Goal: Task Accomplishment & Management: Manage account settings

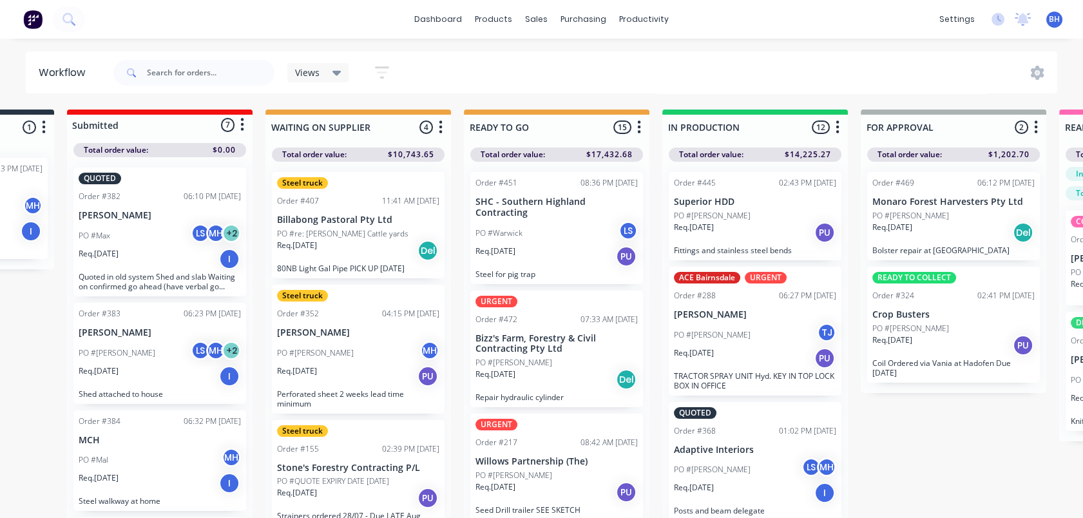
scroll to position [0, 40]
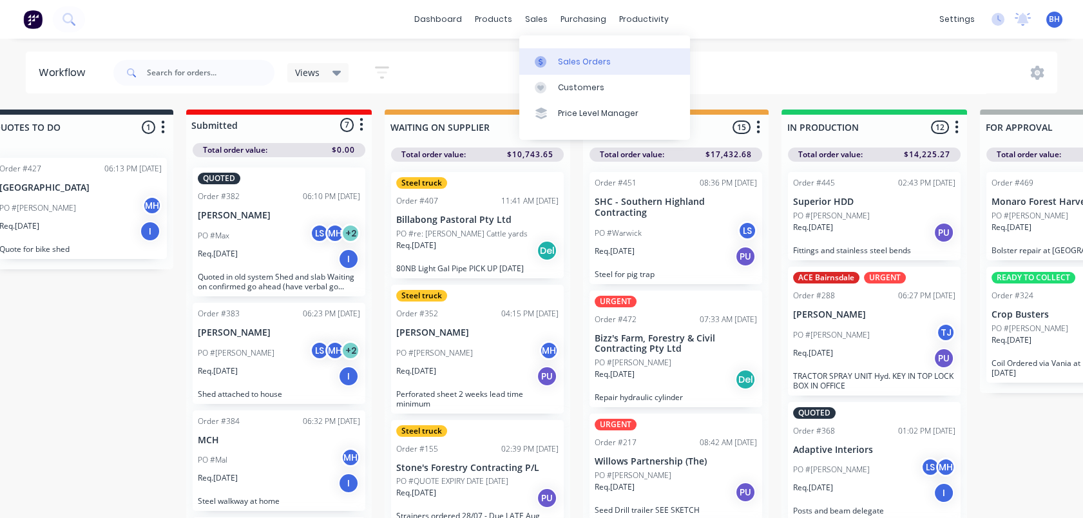
click at [568, 57] on div "Sales Orders" at bounding box center [584, 62] width 53 height 12
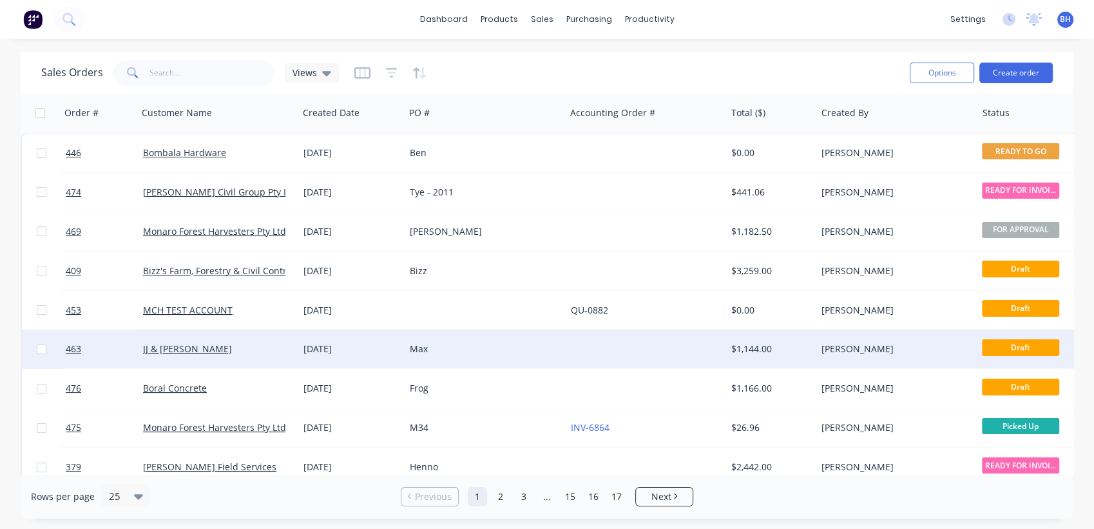
click at [480, 343] on div "Max" at bounding box center [481, 348] width 143 height 13
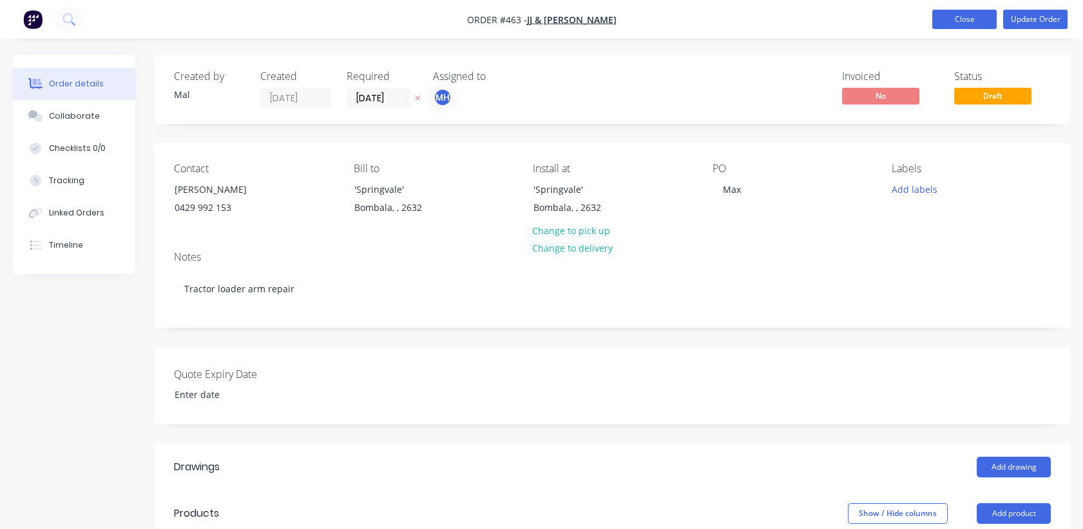
click at [949, 19] on button "Close" at bounding box center [965, 19] width 64 height 19
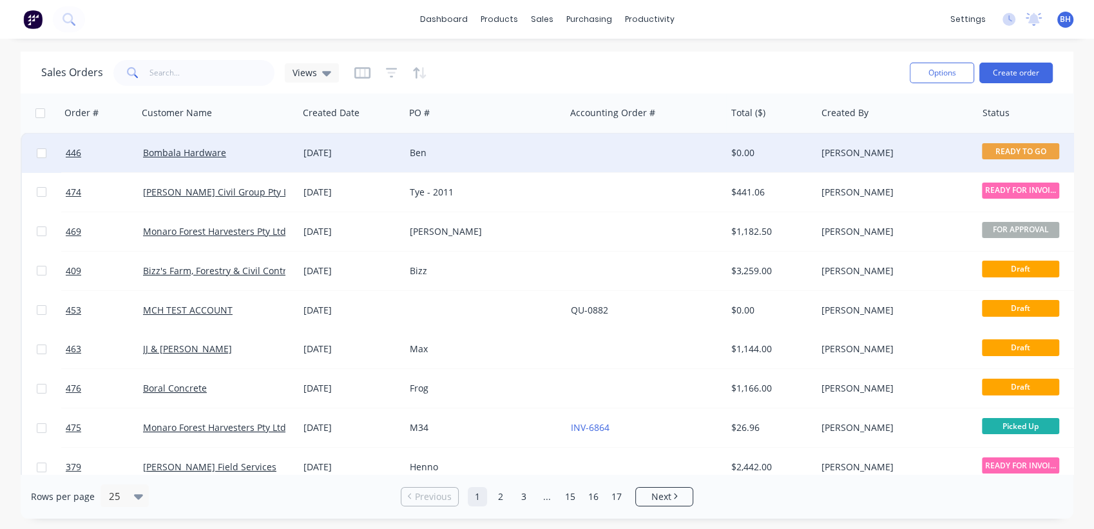
click at [593, 144] on div at bounding box center [646, 152] width 160 height 39
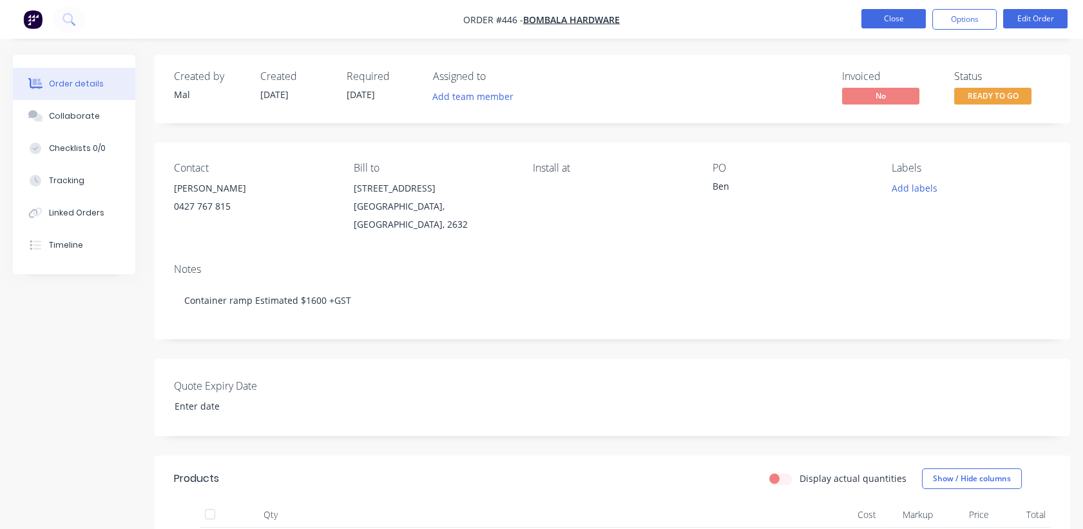
click at [877, 13] on button "Close" at bounding box center [894, 18] width 64 height 19
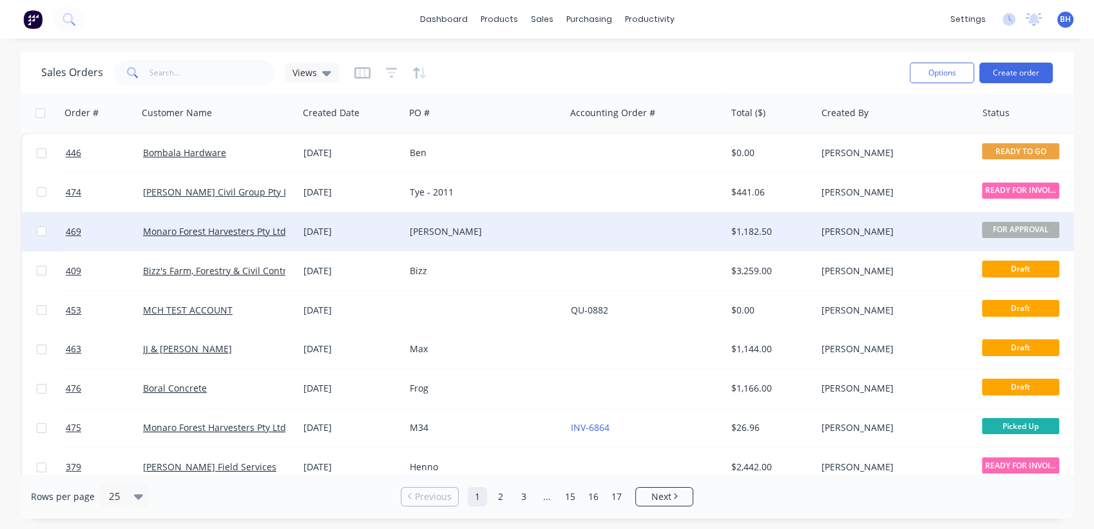
click at [523, 232] on div "[PERSON_NAME]" at bounding box center [481, 231] width 143 height 13
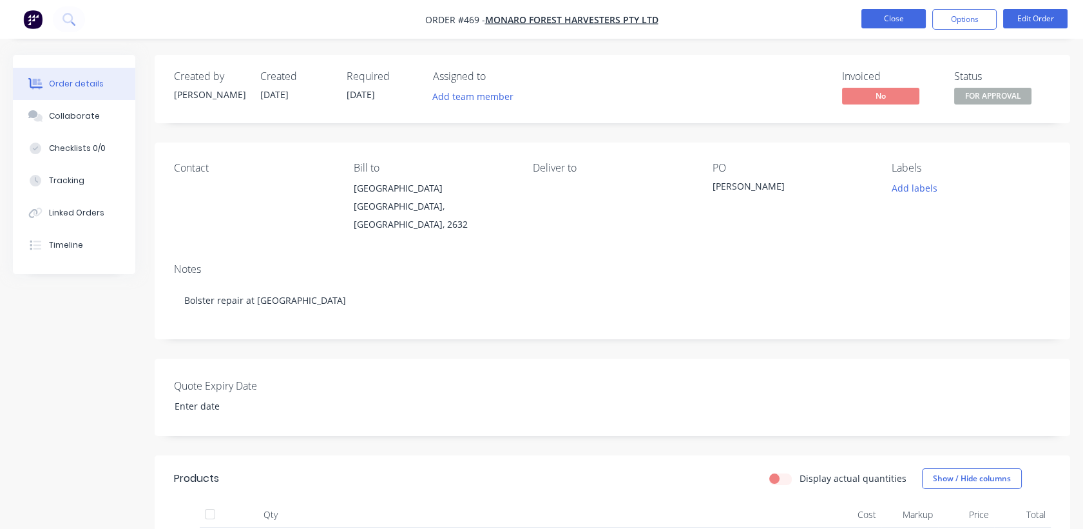
click at [895, 19] on button "Close" at bounding box center [894, 18] width 64 height 19
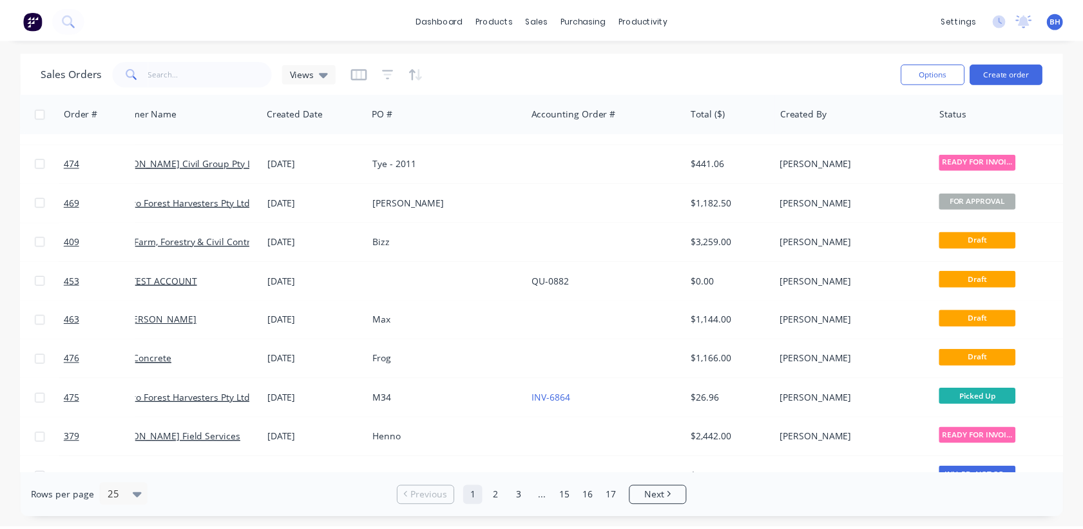
scroll to position [29, 0]
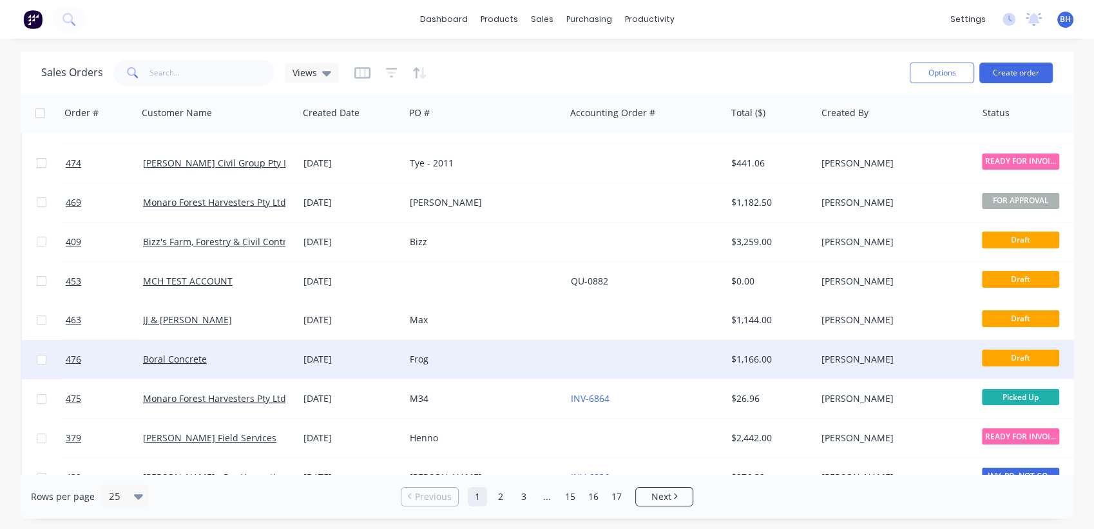
click at [657, 354] on div at bounding box center [646, 359] width 160 height 39
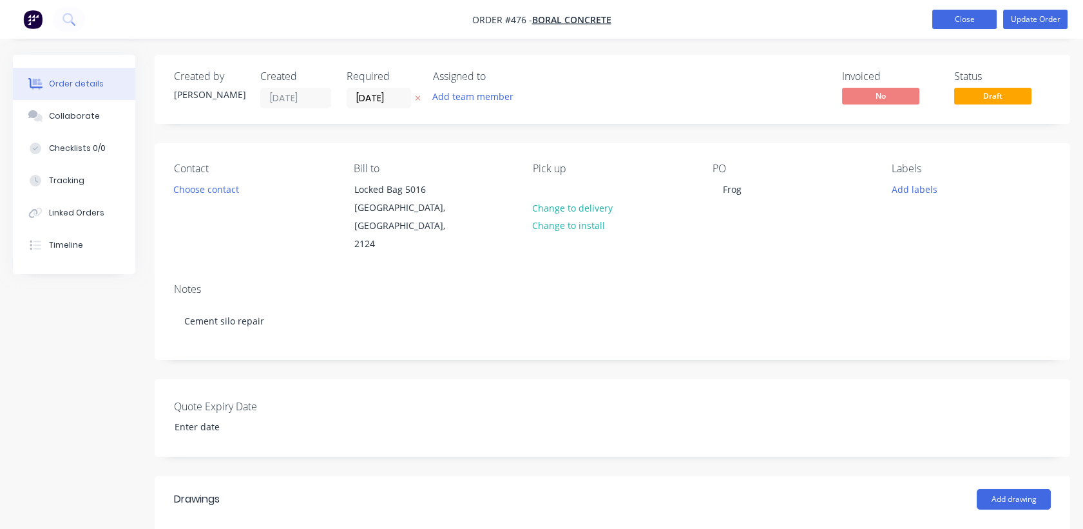
click at [942, 23] on button "Close" at bounding box center [965, 19] width 64 height 19
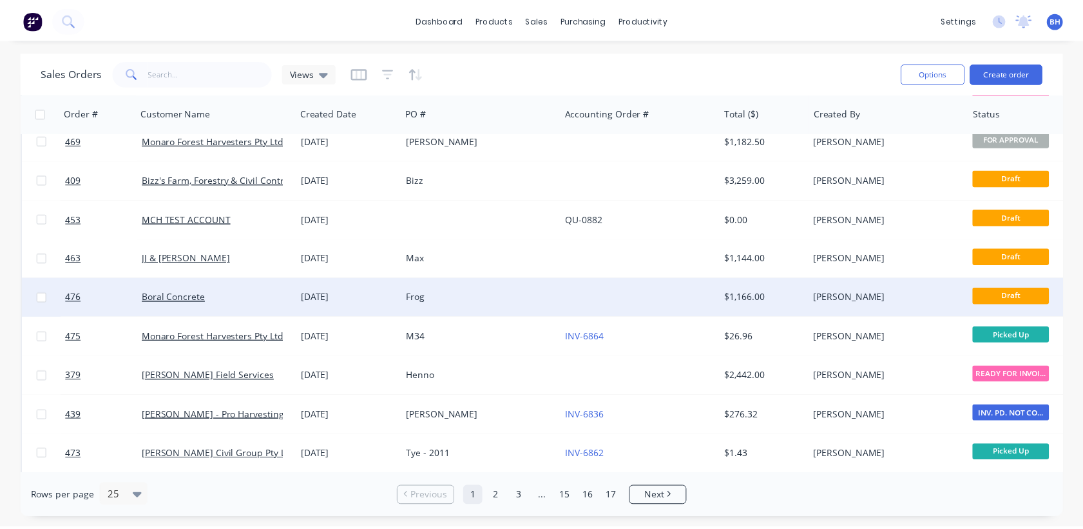
scroll to position [143, 0]
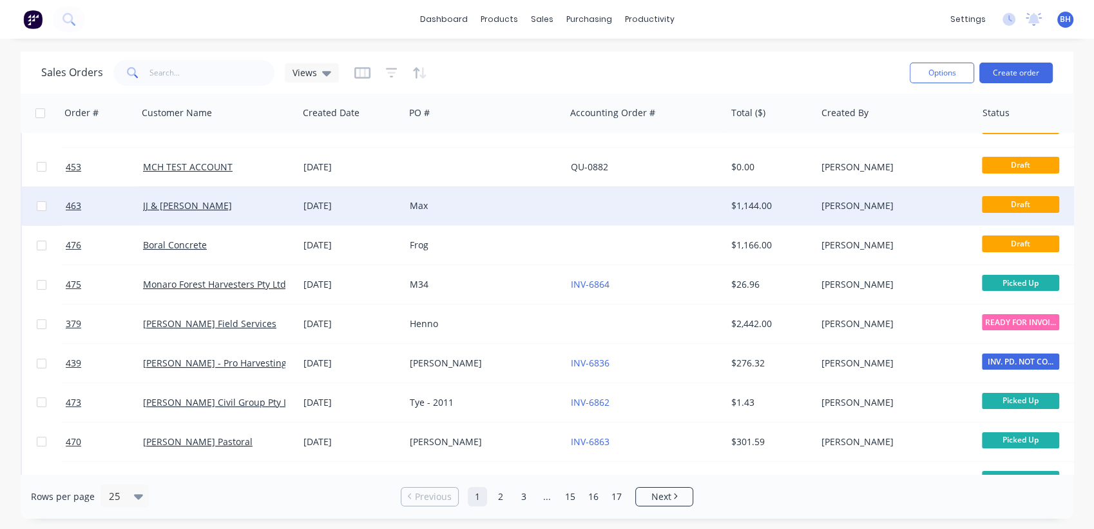
click at [494, 205] on div "Max" at bounding box center [481, 205] width 143 height 13
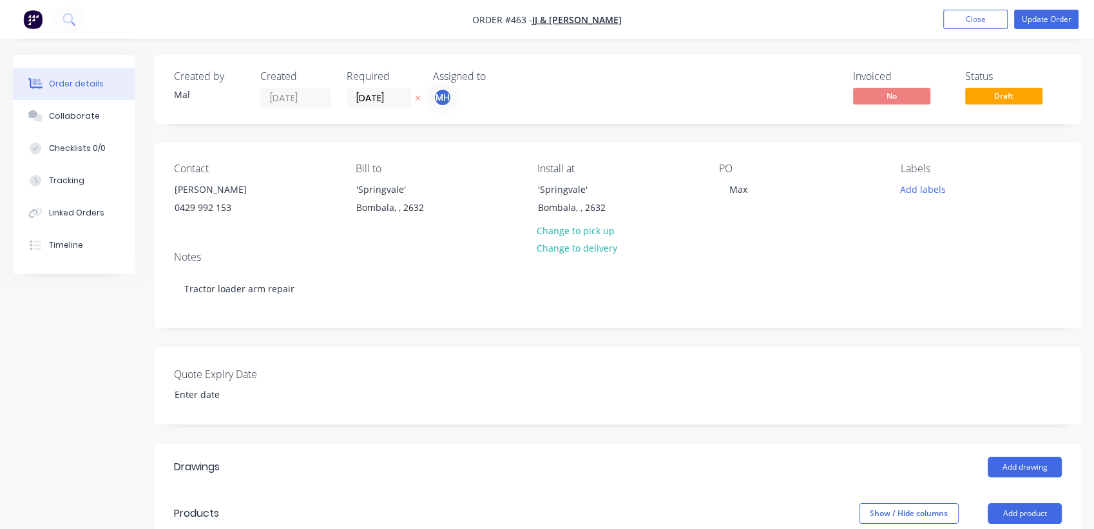
type input "$70.00"
type input "42.86"
type input "$100.00"
type input "$130.00"
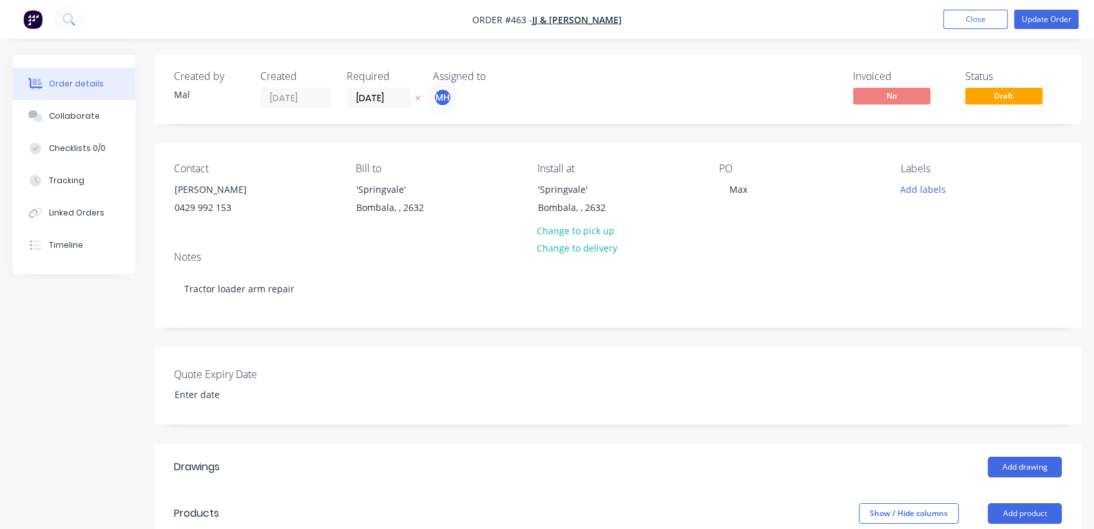
type input "$130.00"
type input "$50.00"
type input "100"
type input "$100.00"
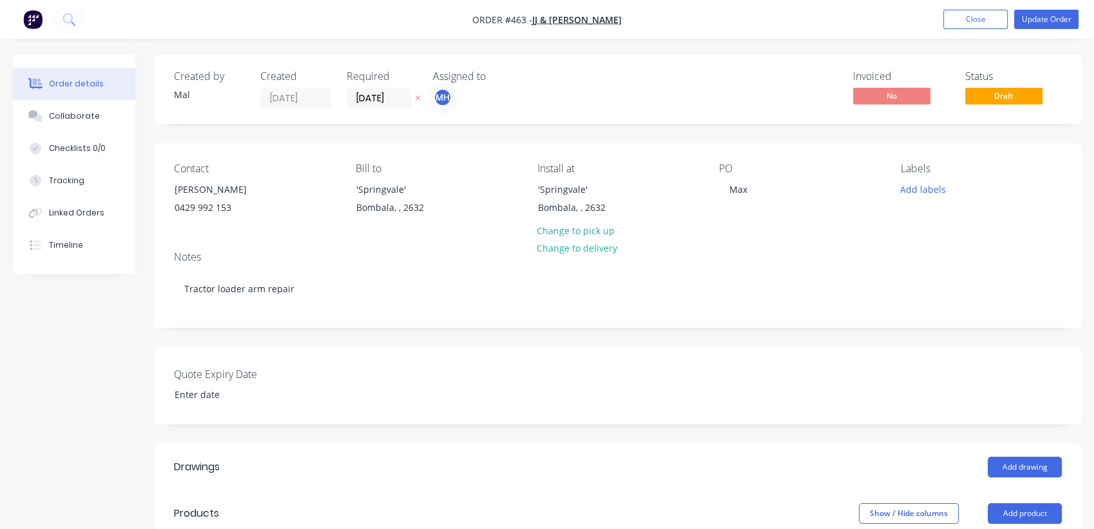
type input "$80.00"
type input "62.5"
type input "$130.00"
type input "$50.00"
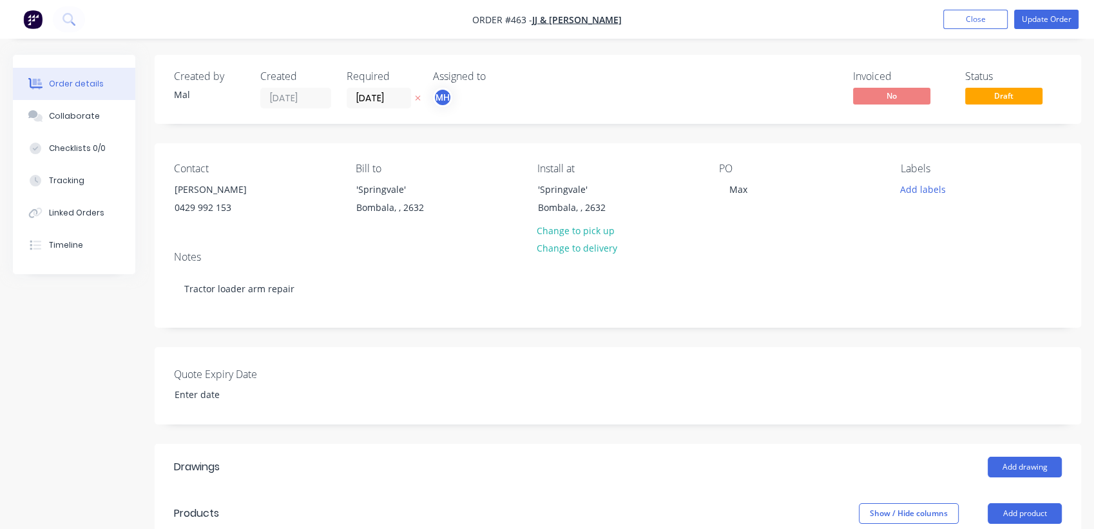
type input "140"
type input "$120.00"
type input "$80.00"
type input "87.5"
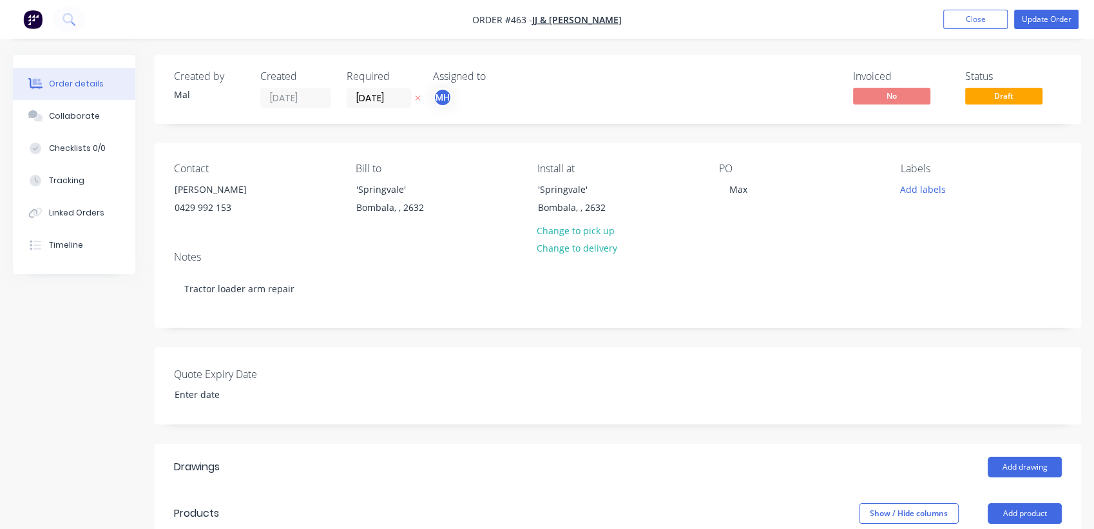
type input "$150.00"
type input "$50.00"
type input "180"
type input "$140.00"
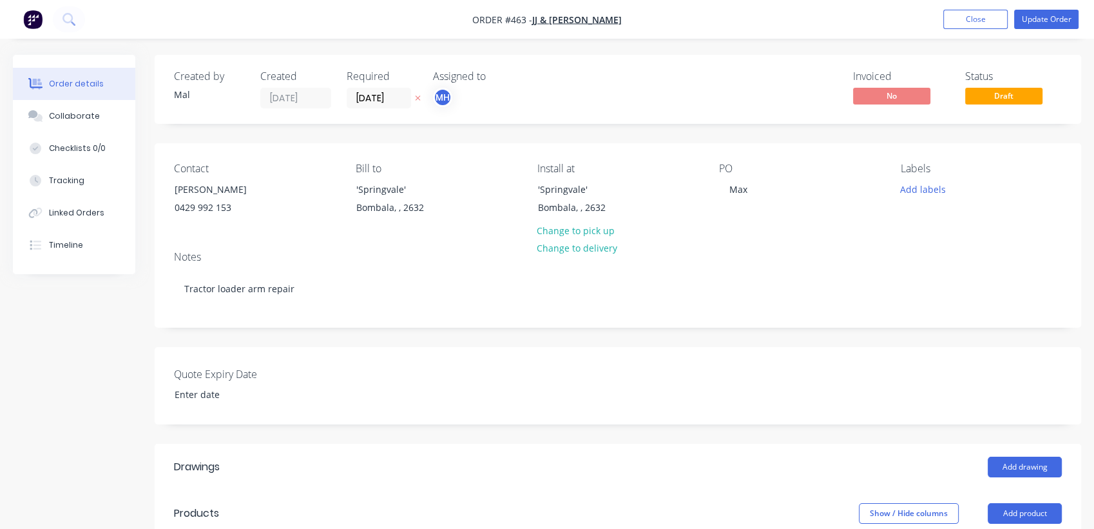
type input "$140.00"
type input "$80.00"
type input "112.5"
type input "$170.00"
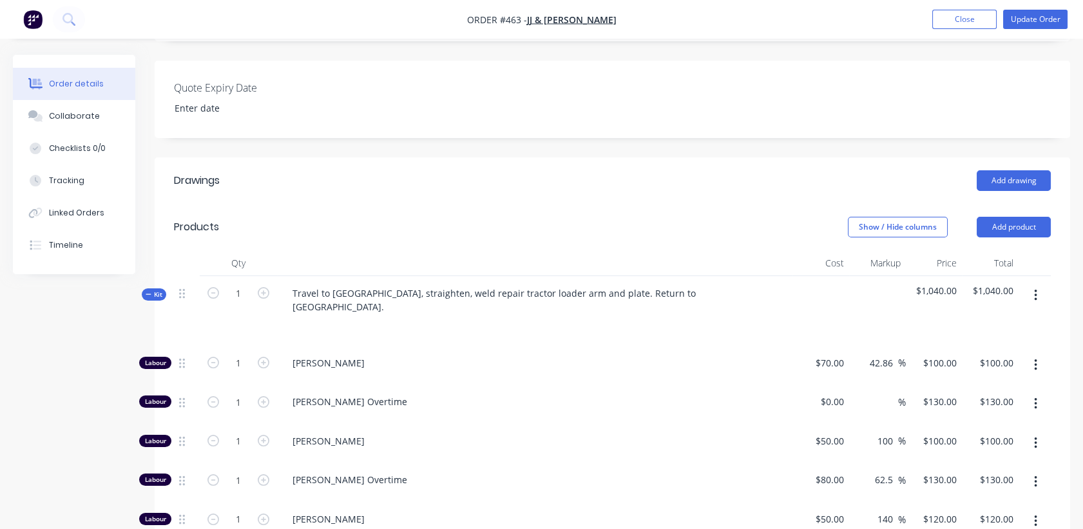
scroll to position [358, 0]
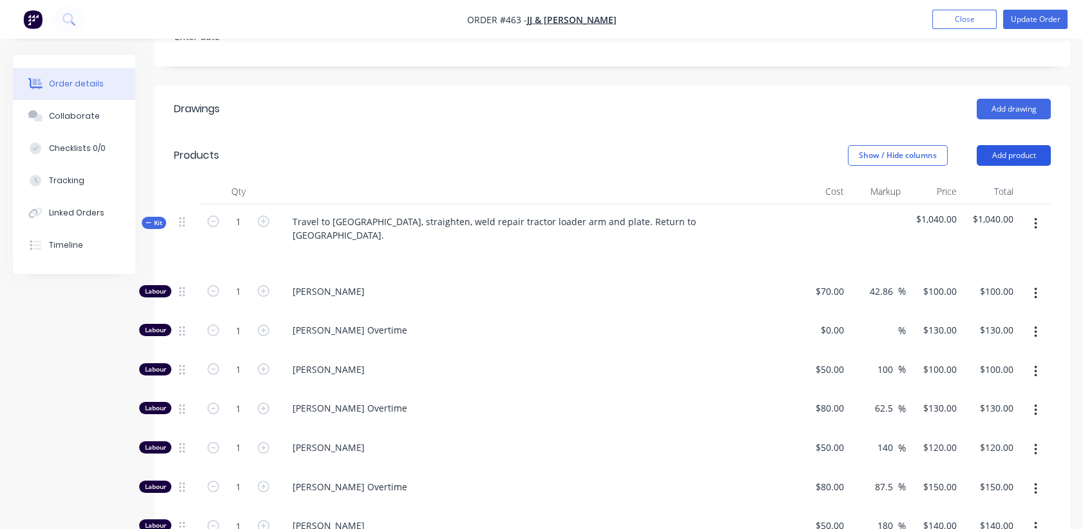
click at [1023, 151] on button "Add product" at bounding box center [1014, 155] width 74 height 21
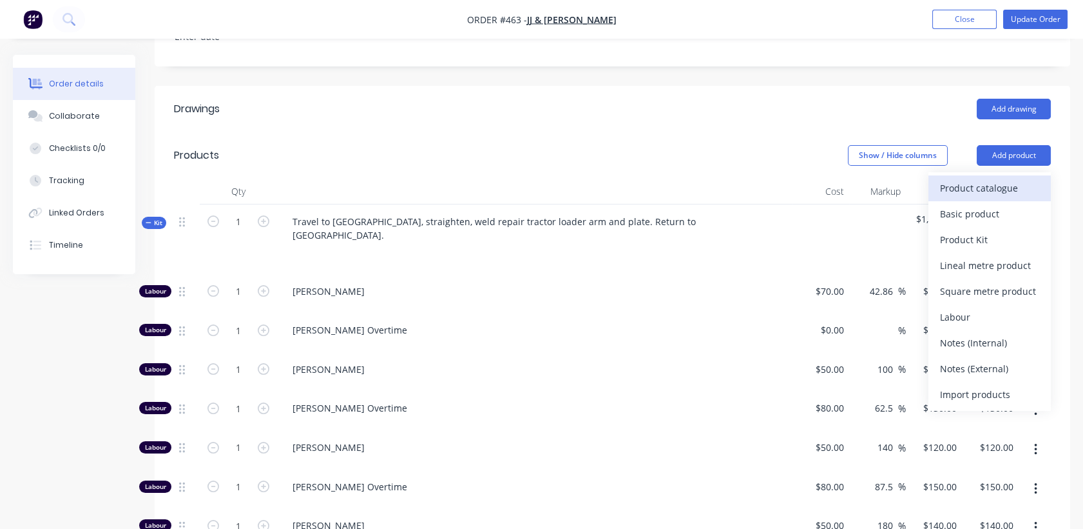
click at [995, 183] on div "Product catalogue" at bounding box center [989, 188] width 99 height 19
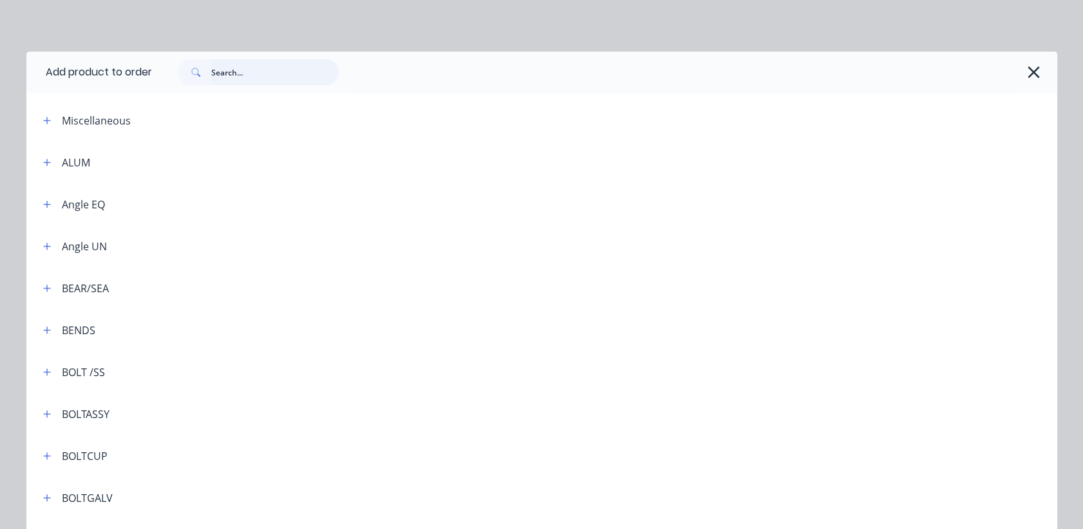
click at [262, 75] on input "text" at bounding box center [275, 72] width 128 height 26
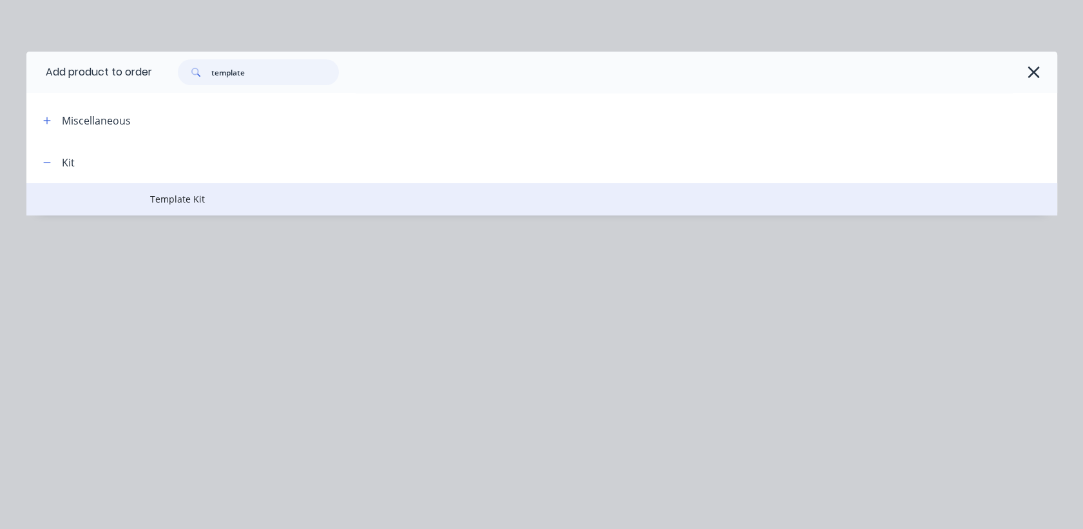
type input "template"
click at [171, 194] on span "Template Kit" at bounding box center [513, 199] width 726 height 14
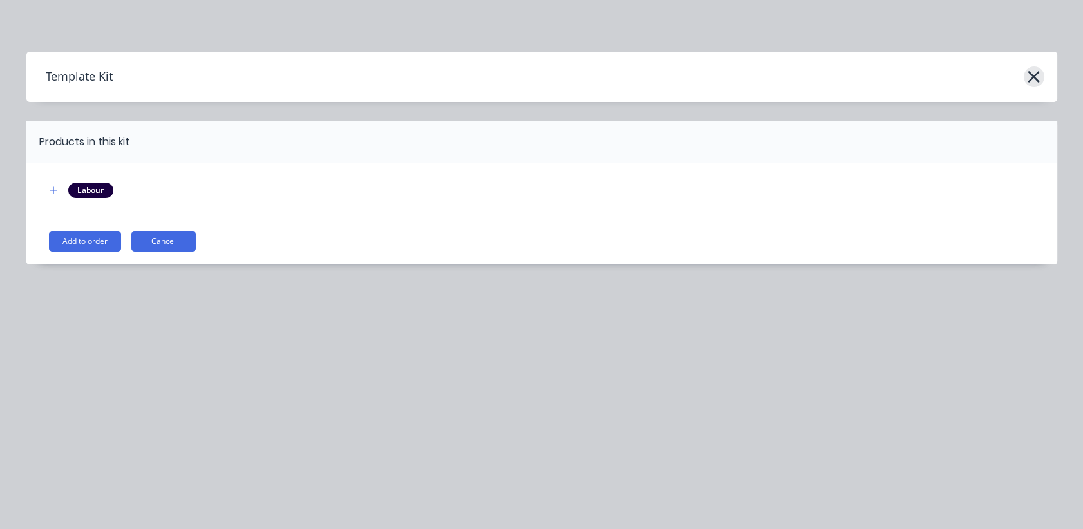
click at [1034, 72] on icon "button" at bounding box center [1034, 77] width 14 height 18
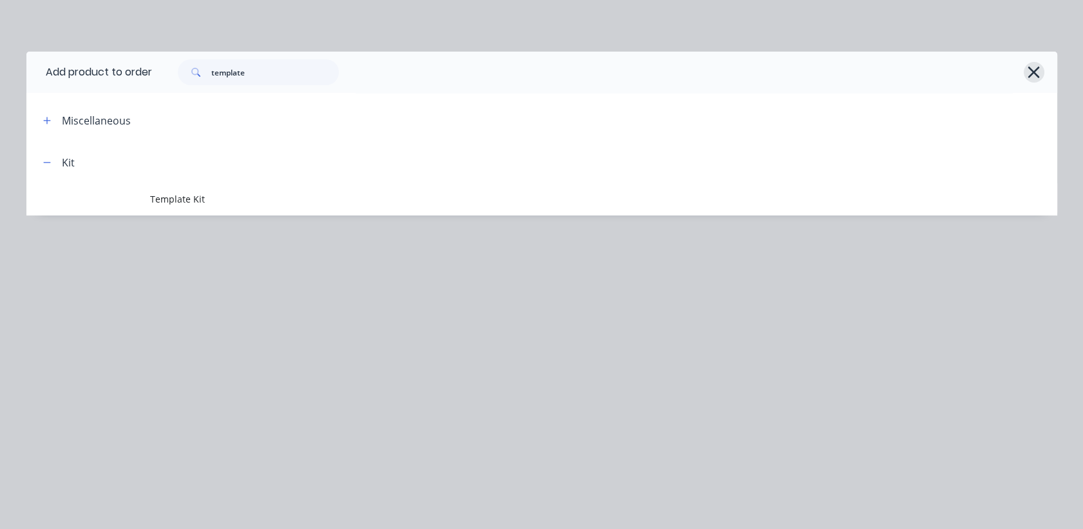
click at [1032, 70] on icon "button" at bounding box center [1035, 72] width 12 height 12
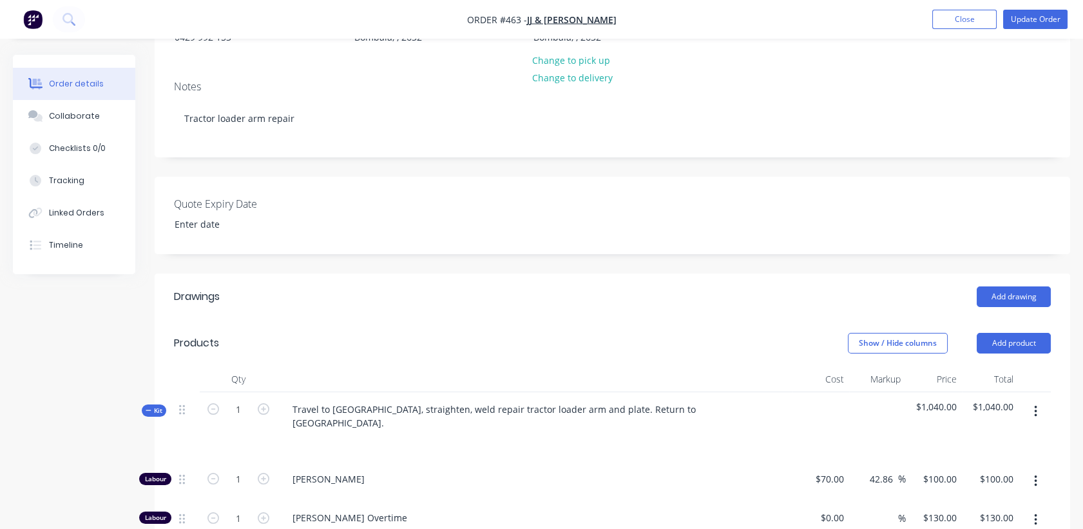
scroll to position [0, 0]
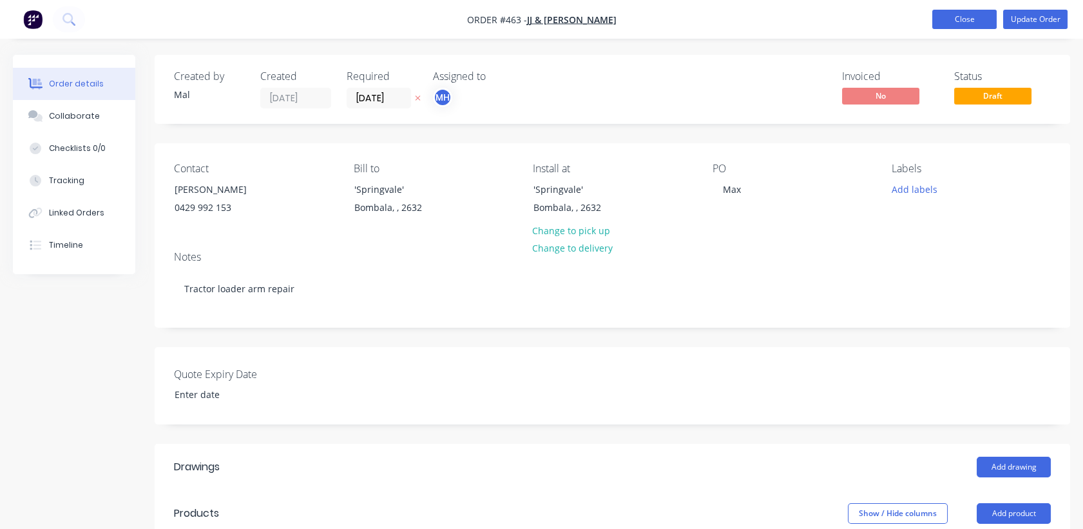
click at [975, 12] on button "Close" at bounding box center [965, 19] width 64 height 19
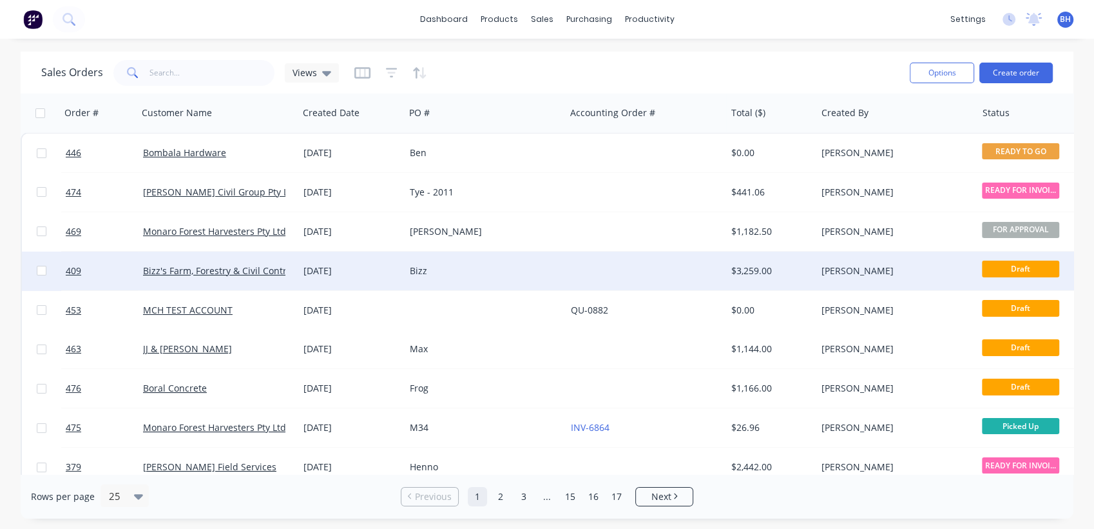
click at [472, 264] on div "Bizz" at bounding box center [481, 270] width 143 height 13
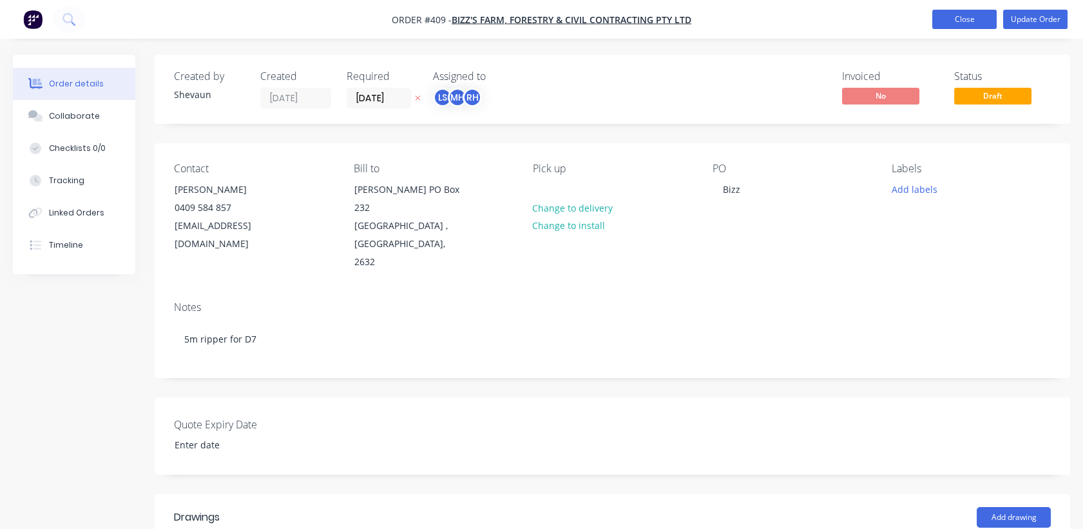
click at [978, 20] on button "Close" at bounding box center [965, 19] width 64 height 19
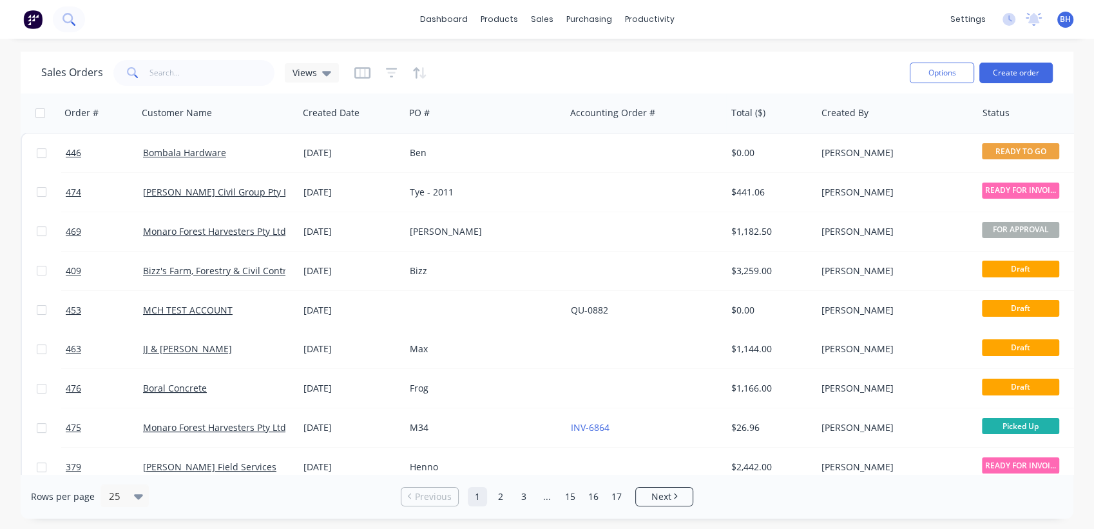
click at [66, 11] on button at bounding box center [69, 19] width 32 height 26
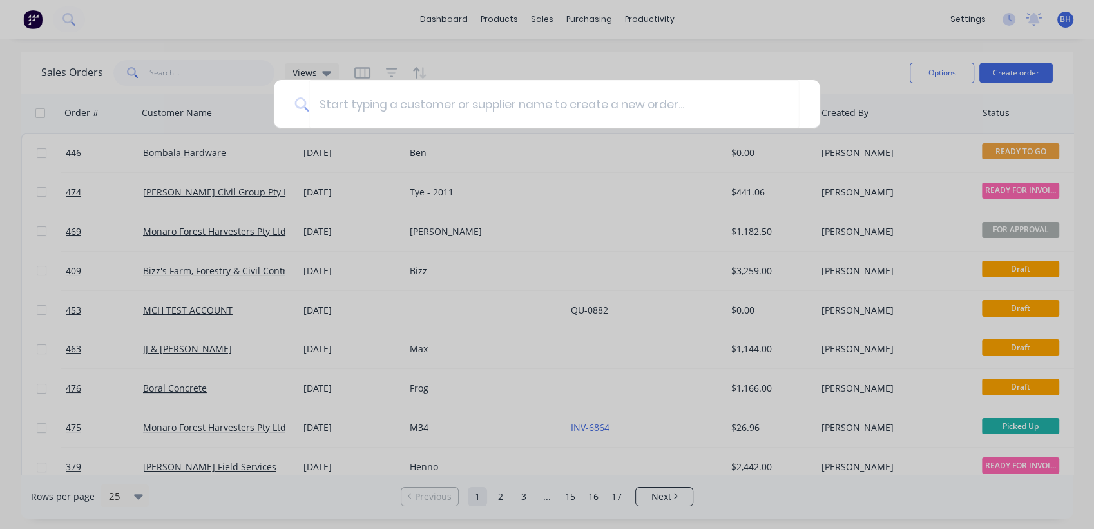
drag, startPoint x: 752, startPoint y: 54, endPoint x: 696, endPoint y: 48, distance: 55.7
click at [754, 53] on div at bounding box center [547, 264] width 1094 height 529
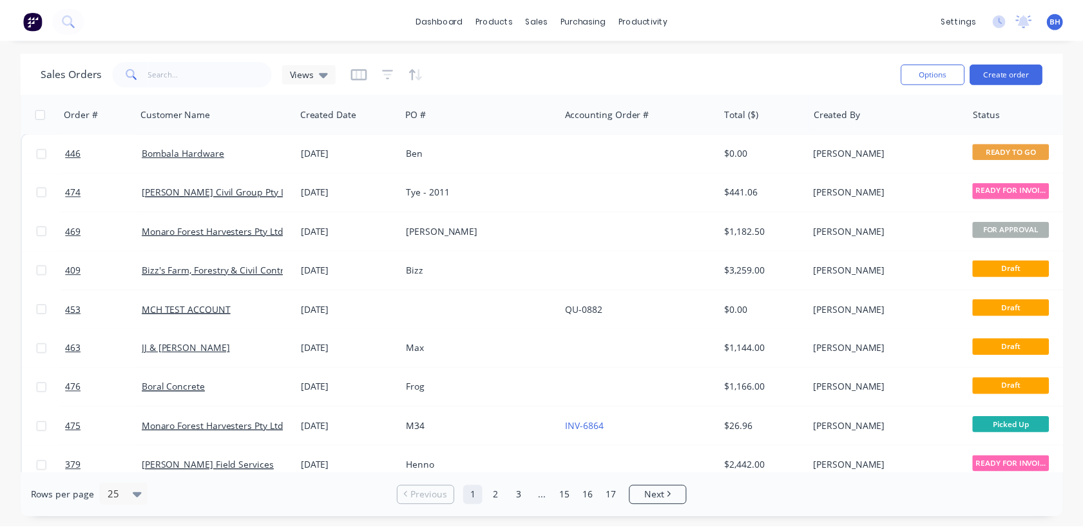
scroll to position [144, 0]
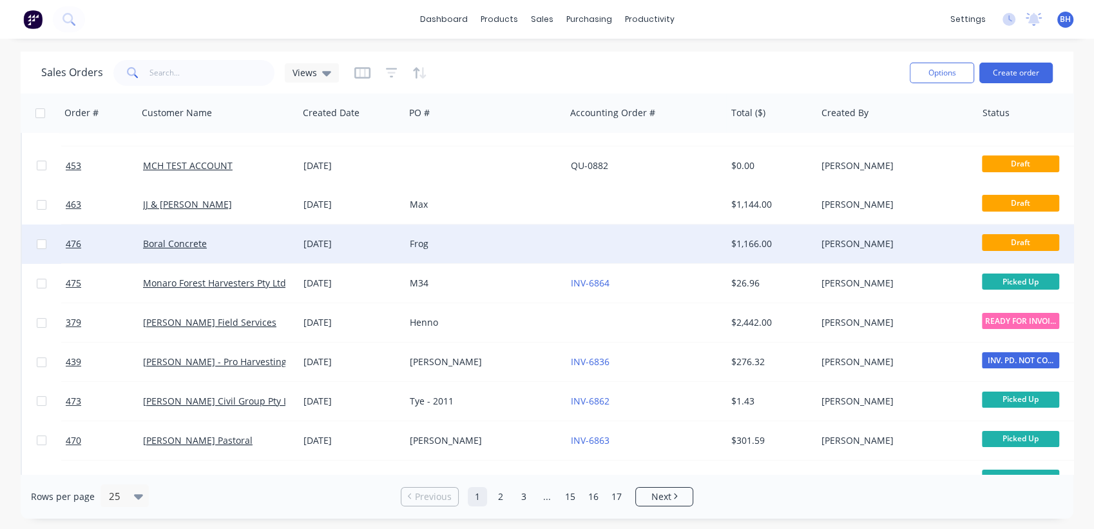
click at [471, 240] on div "Frog" at bounding box center [481, 243] width 143 height 13
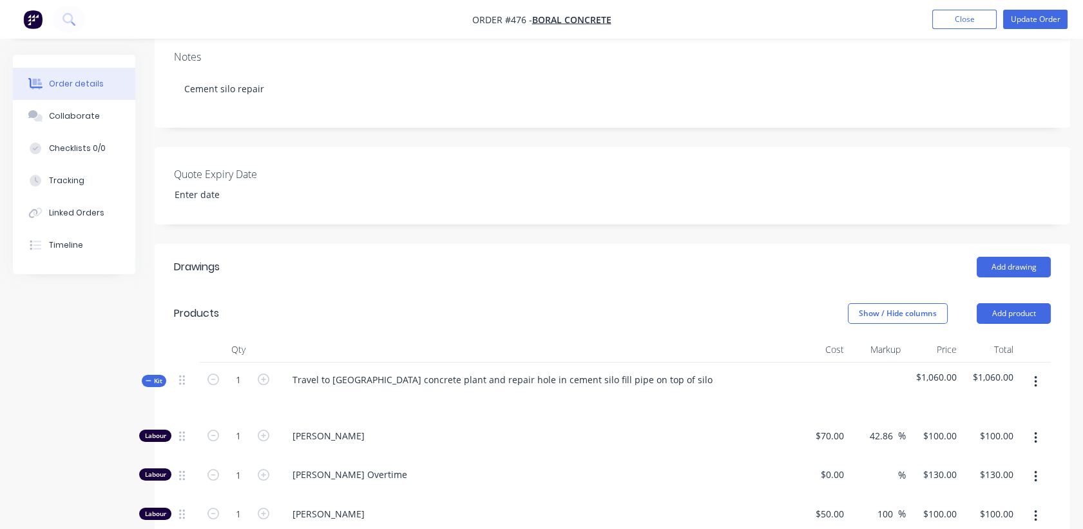
scroll to position [286, 0]
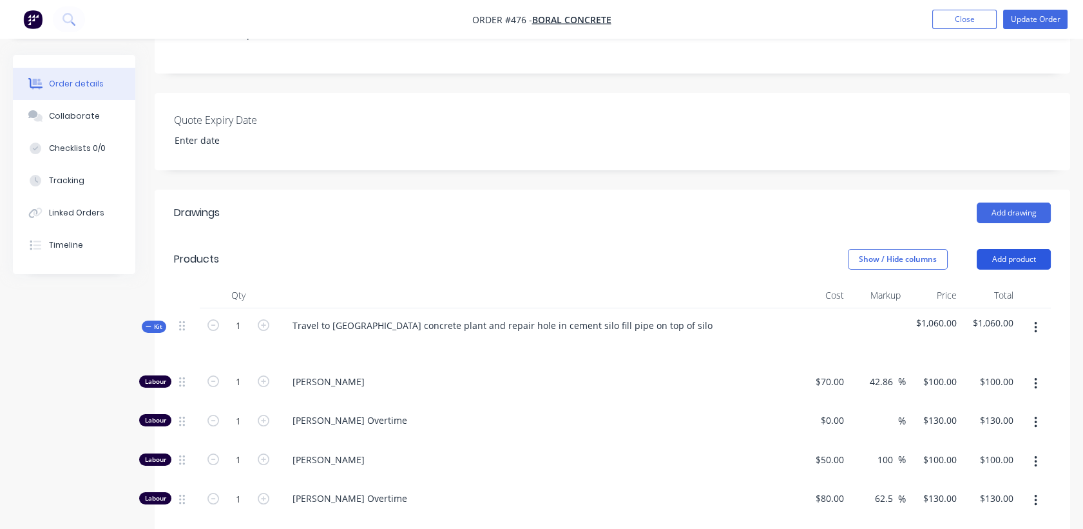
click at [1032, 249] on button "Add product" at bounding box center [1014, 259] width 74 height 21
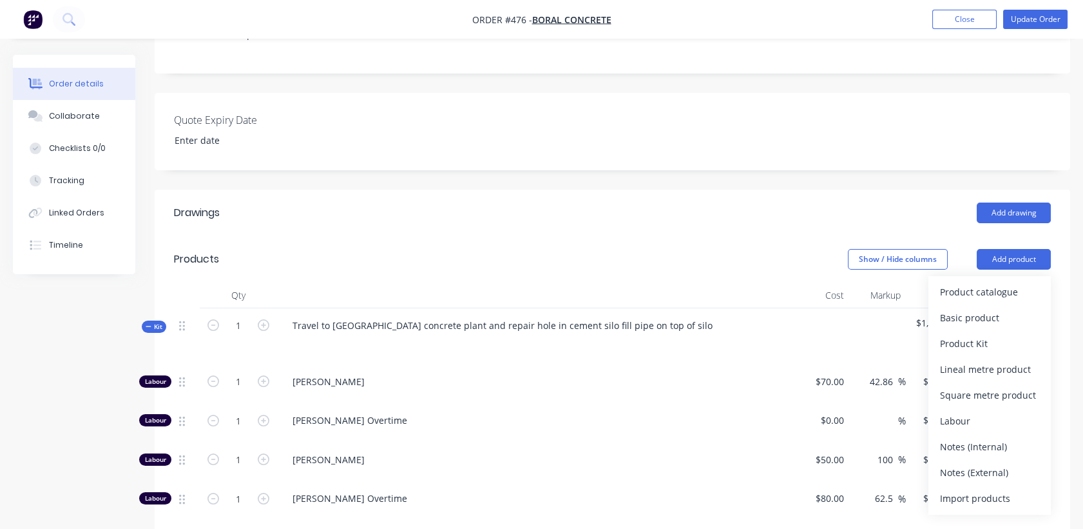
click at [659, 236] on header "Products Show / Hide columns Add product Product catalogue Basic product Produc…" at bounding box center [613, 259] width 916 height 46
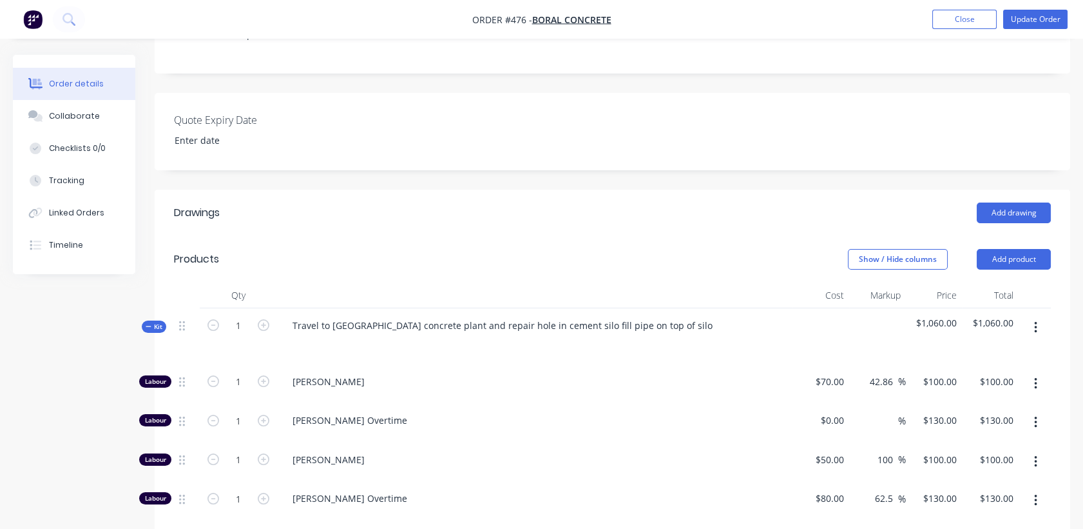
scroll to position [0, 0]
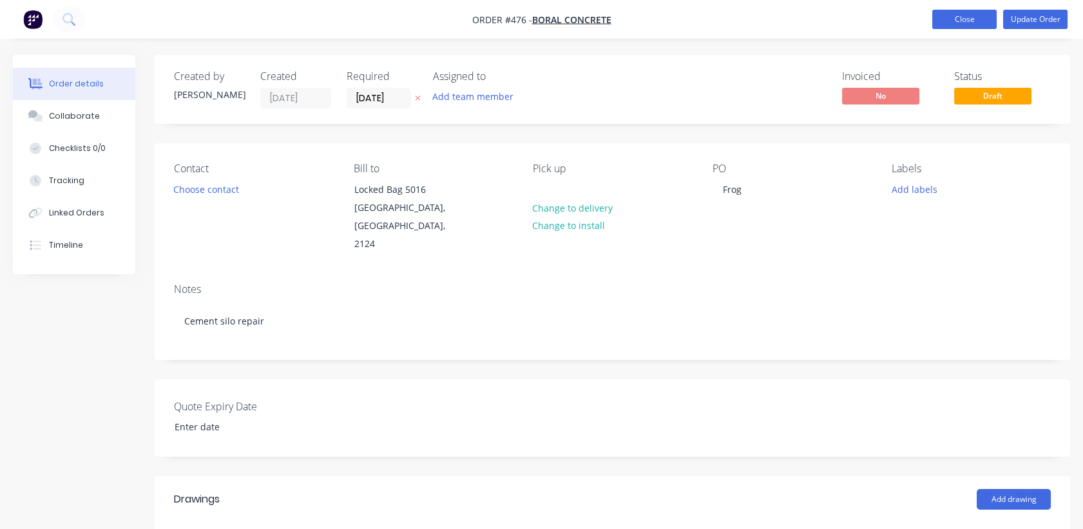
click at [949, 14] on button "Close" at bounding box center [965, 19] width 64 height 19
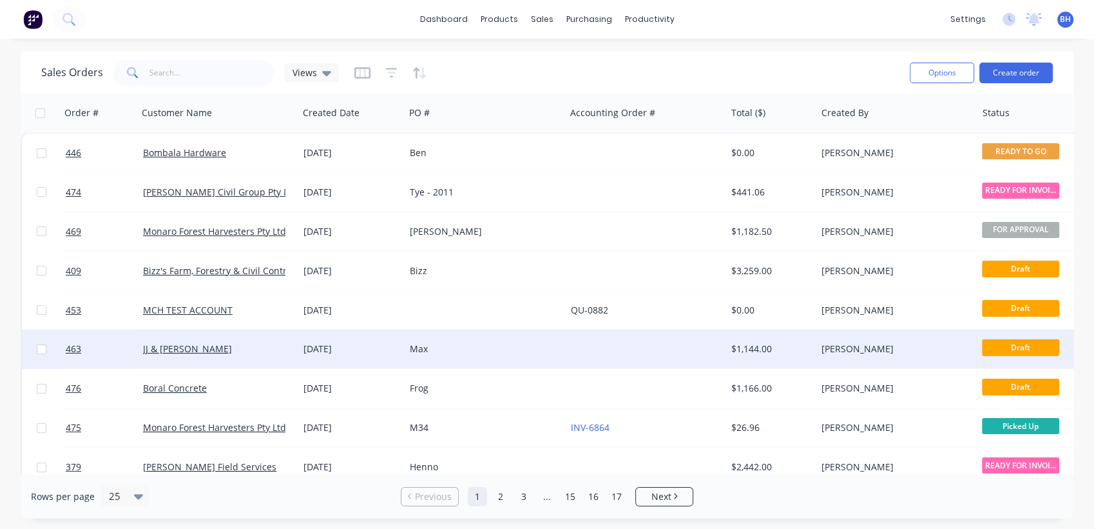
click at [995, 345] on span "Draft" at bounding box center [1020, 347] width 77 height 16
click at [222, 347] on div "JJ & [PERSON_NAME]" at bounding box center [214, 348] width 143 height 13
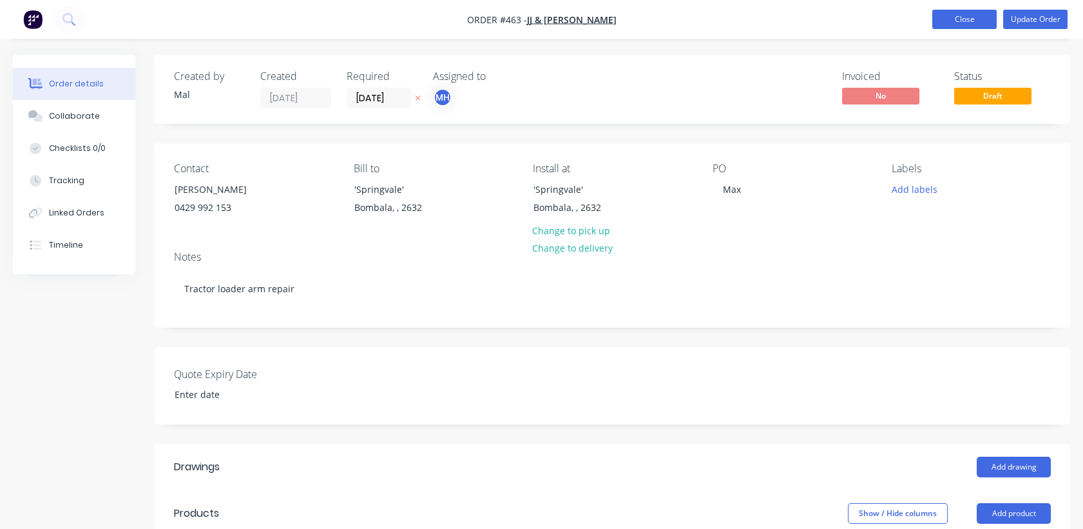
click at [942, 15] on button "Close" at bounding box center [965, 19] width 64 height 19
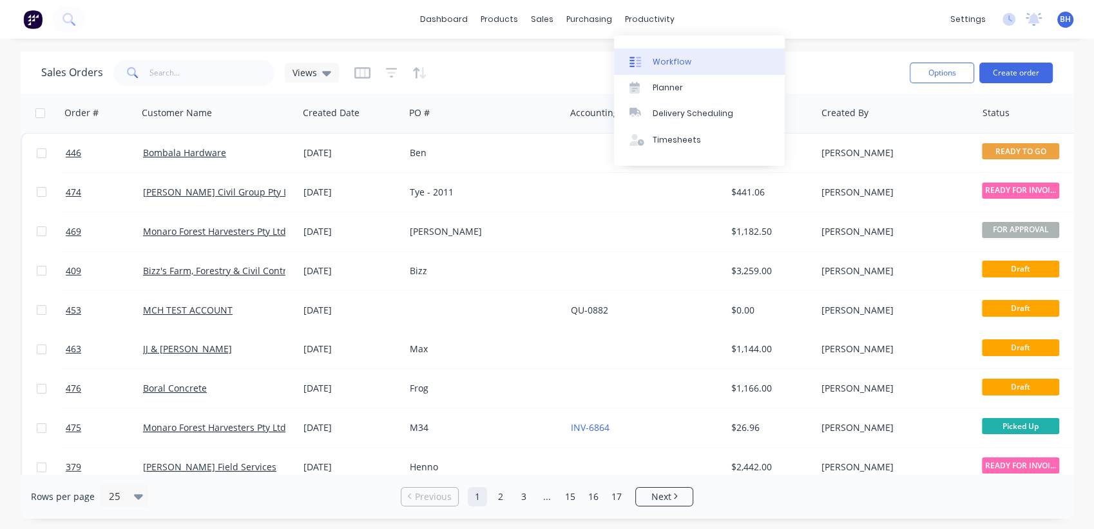
click at [661, 56] on div "Workflow" at bounding box center [672, 62] width 39 height 12
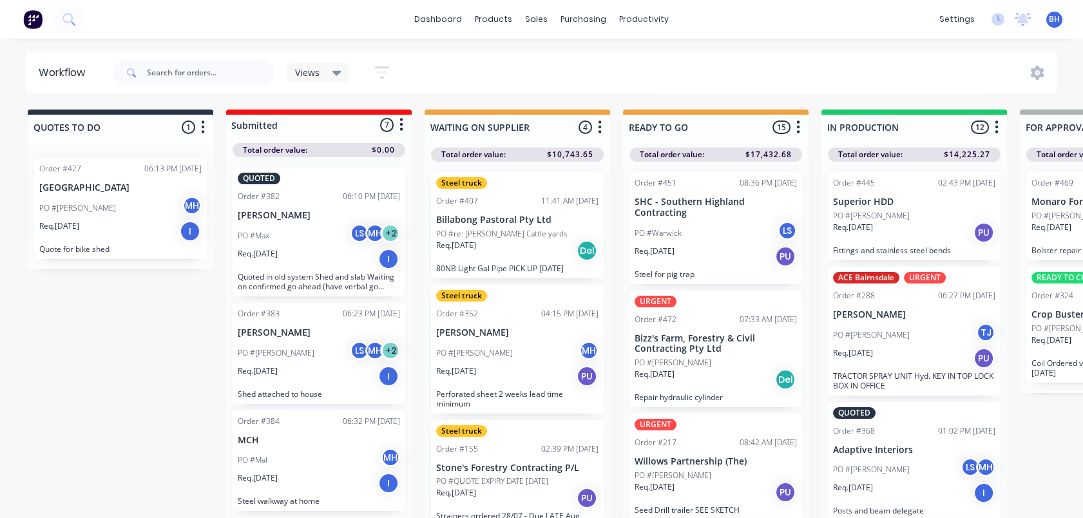
scroll to position [57, 0]
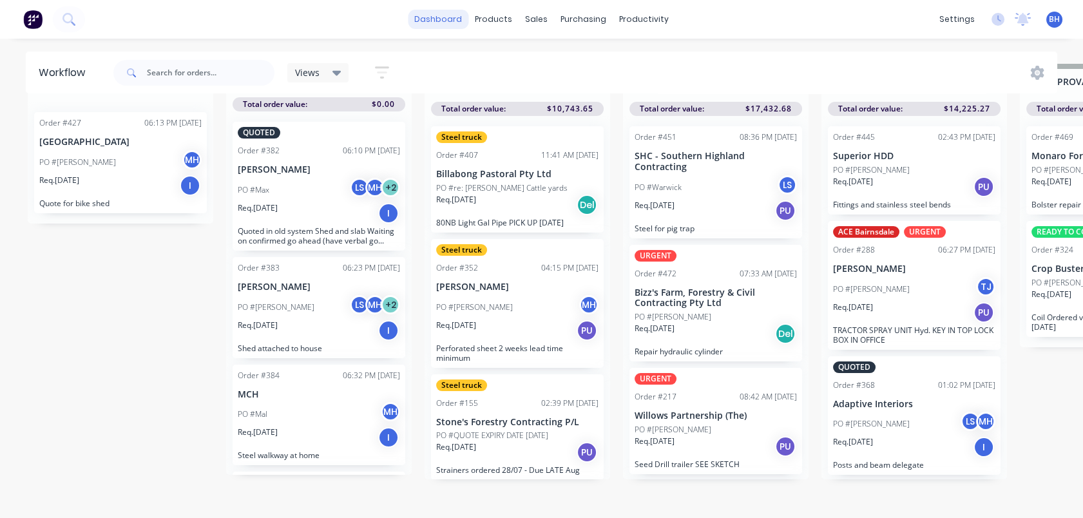
click at [446, 19] on link "dashboard" at bounding box center [438, 19] width 61 height 19
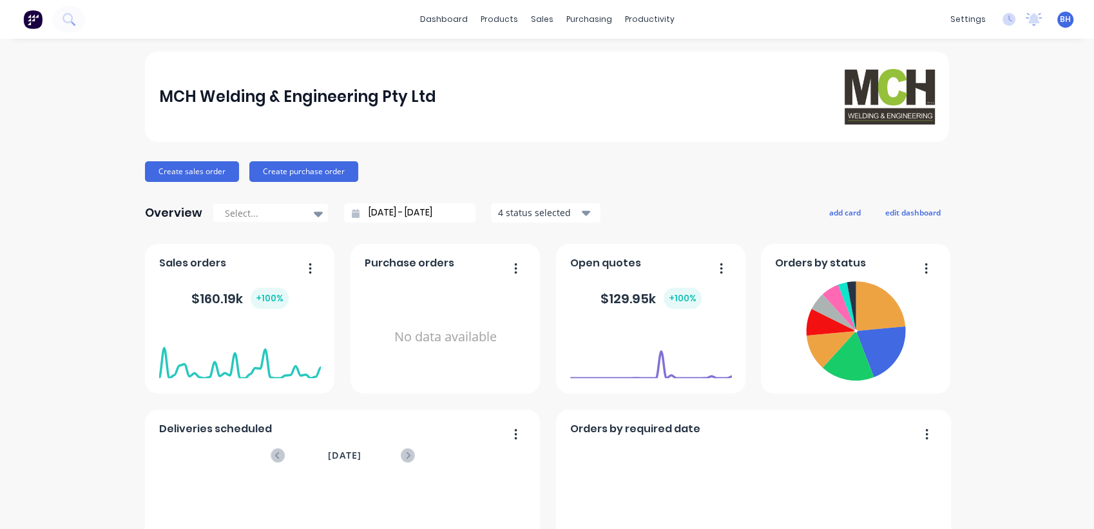
scroll to position [208, 0]
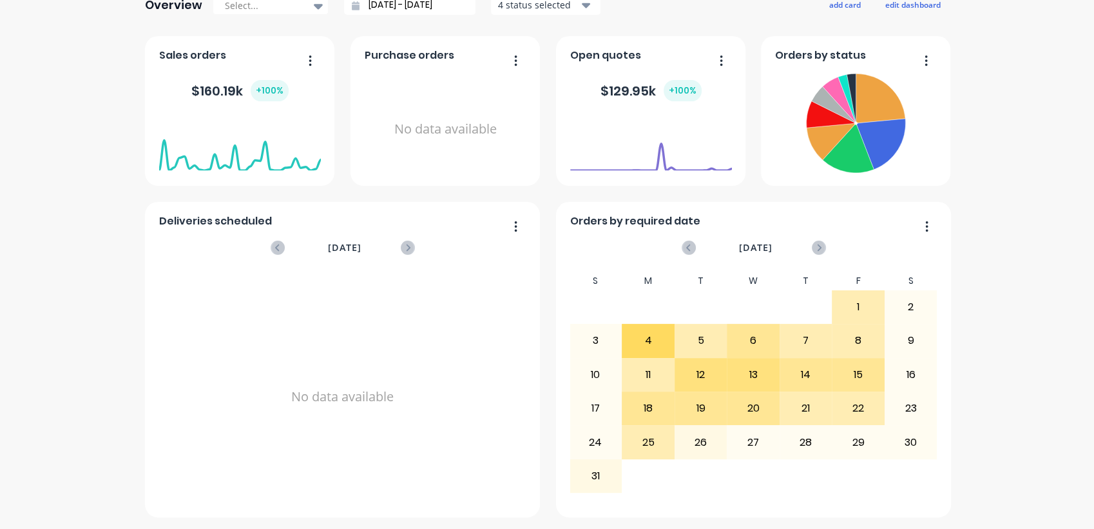
click at [1067, 513] on div "MCH Welding & Engineering Pty Ltd Create sales order Create purchase order Over…" at bounding box center [547, 180] width 1094 height 673
click at [1038, 499] on div "MCH Welding & Engineering Pty Ltd Create sales order Create purchase order Over…" at bounding box center [547, 180] width 1094 height 673
click at [1019, 183] on div "MCH Welding & Engineering Pty Ltd Create sales order Create purchase order Over…" at bounding box center [547, 180] width 1094 height 673
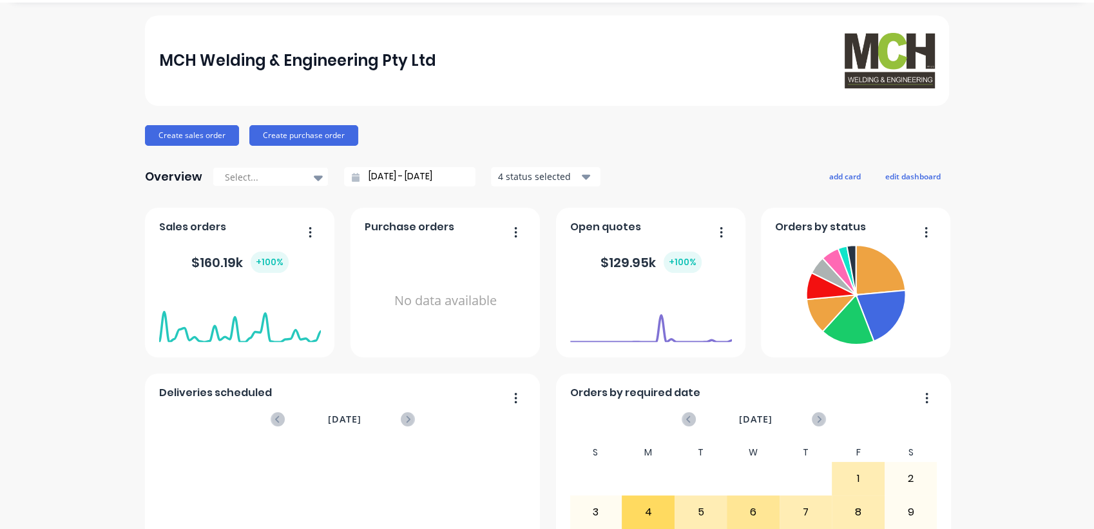
scroll to position [0, 0]
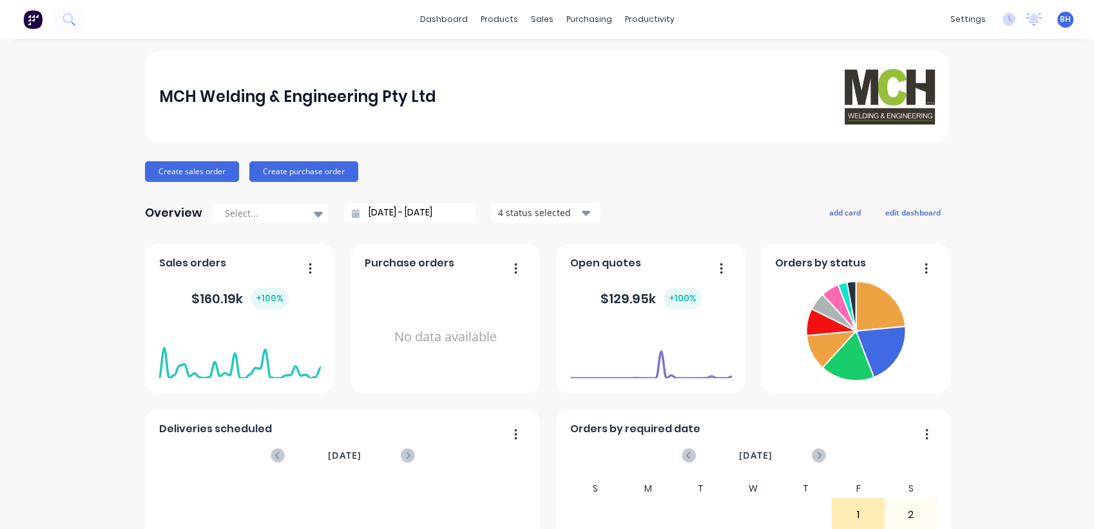
click at [1060, 24] on span "BH" at bounding box center [1065, 20] width 11 height 12
click at [990, 298] on div "MCH Welding & Engineering Pty Ltd Create sales order Create purchase order Over…" at bounding box center [547, 388] width 1094 height 673
click at [1029, 17] on icon at bounding box center [1035, 18] width 12 height 10
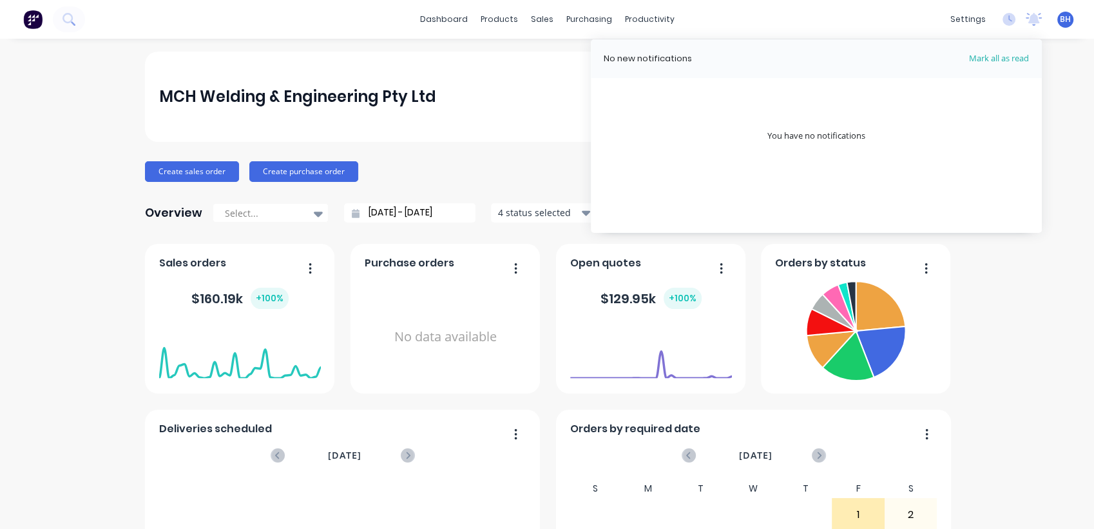
click at [1052, 65] on div "MCH Welding & Engineering Pty Ltd Create sales order Create purchase order Over…" at bounding box center [547, 388] width 1094 height 673
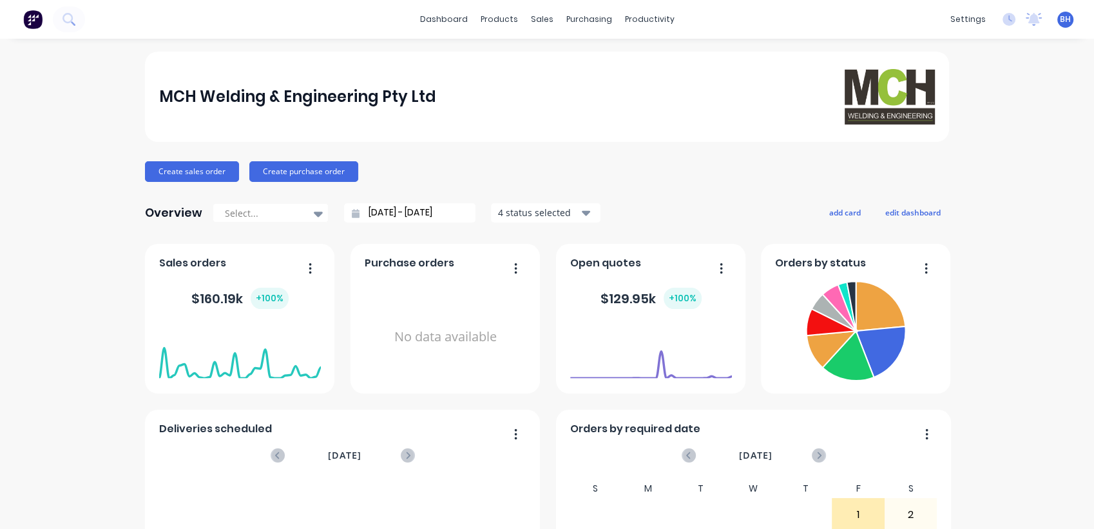
click at [1034, 509] on div "MCH Welding & Engineering Pty Ltd Create sales order Create purchase order Over…" at bounding box center [547, 388] width 1094 height 673
click at [434, 10] on link "dashboard" at bounding box center [444, 19] width 61 height 19
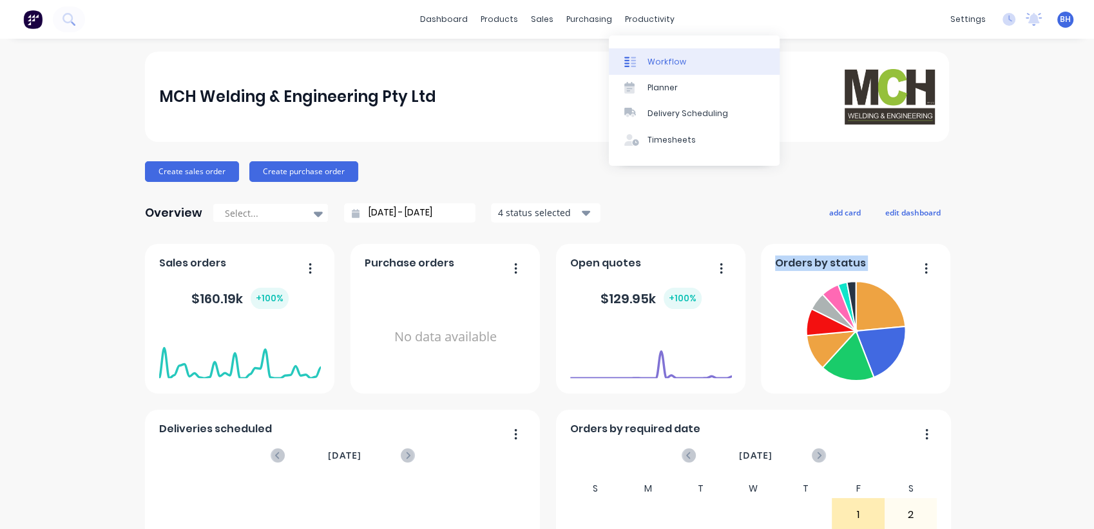
click at [663, 56] on div "Workflow" at bounding box center [667, 62] width 39 height 12
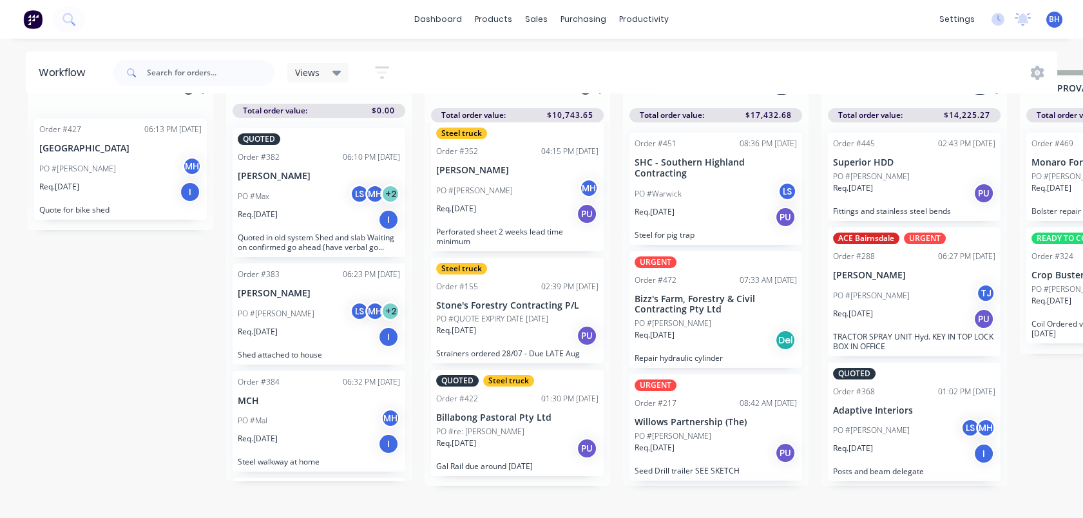
scroll to position [57, 0]
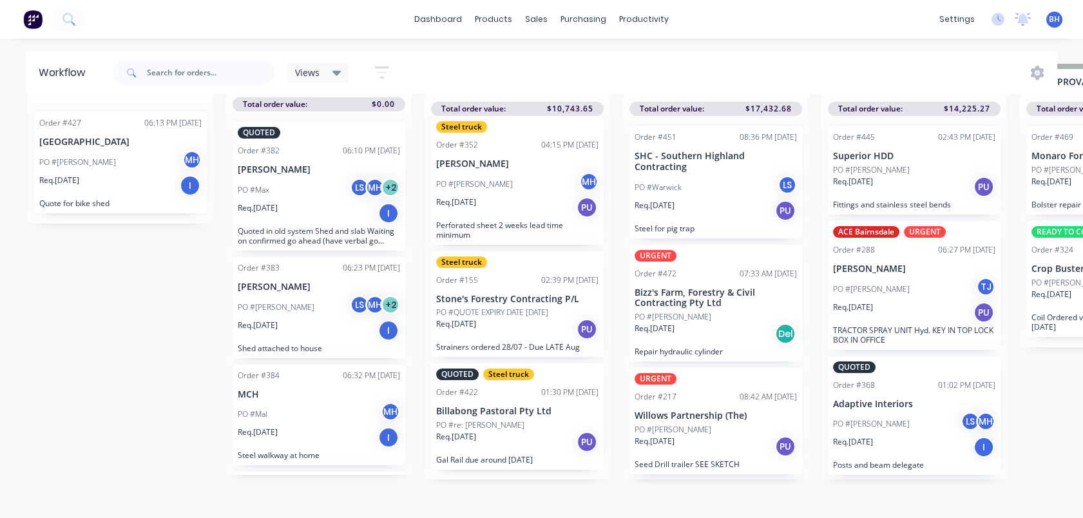
click at [1026, 514] on div "QUOTES TO DO 1 Status colour #273444 hex #273444 Save Cancel Notifications Emai…" at bounding box center [1065, 291] width 2150 height 454
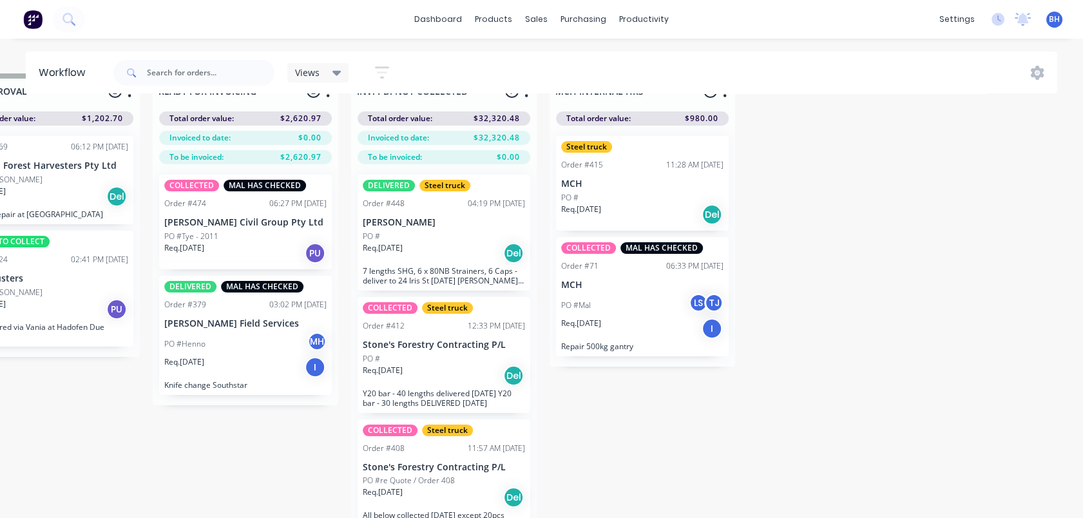
scroll to position [57, 1066]
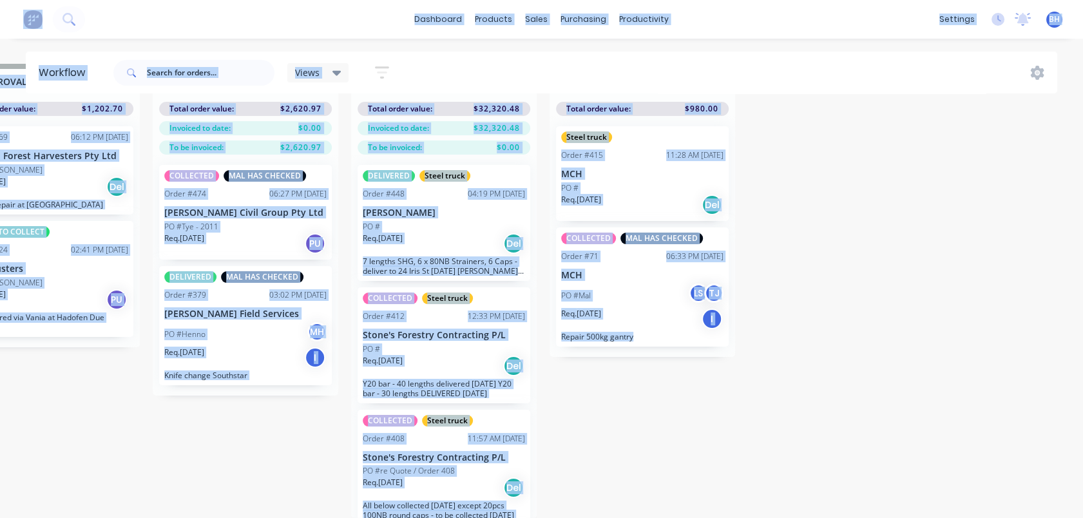
drag, startPoint x: 971, startPoint y: 498, endPoint x: 694, endPoint y: 441, distance: 282.9
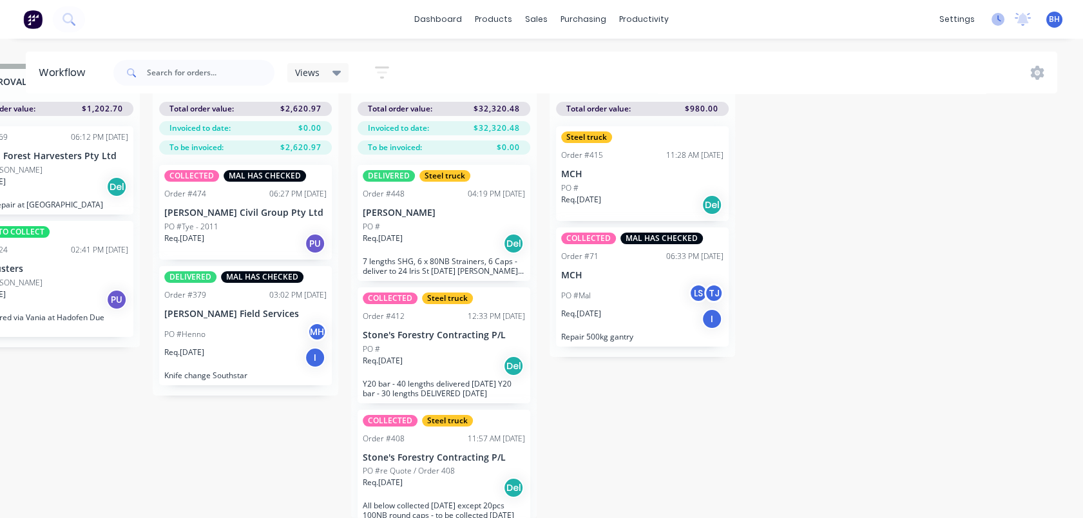
click at [995, 14] on icon at bounding box center [998, 19] width 13 height 13
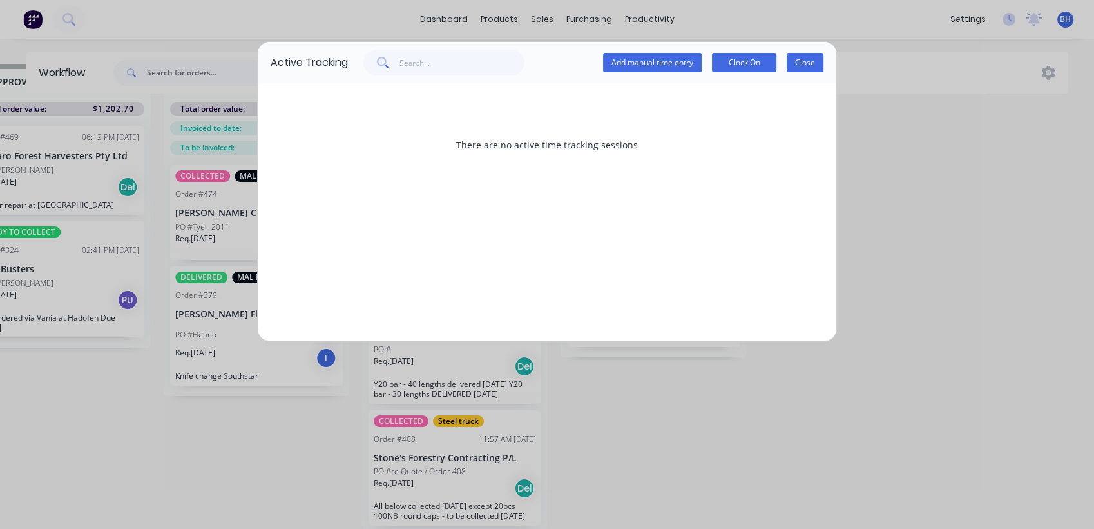
click at [802, 59] on button "Close" at bounding box center [805, 62] width 37 height 19
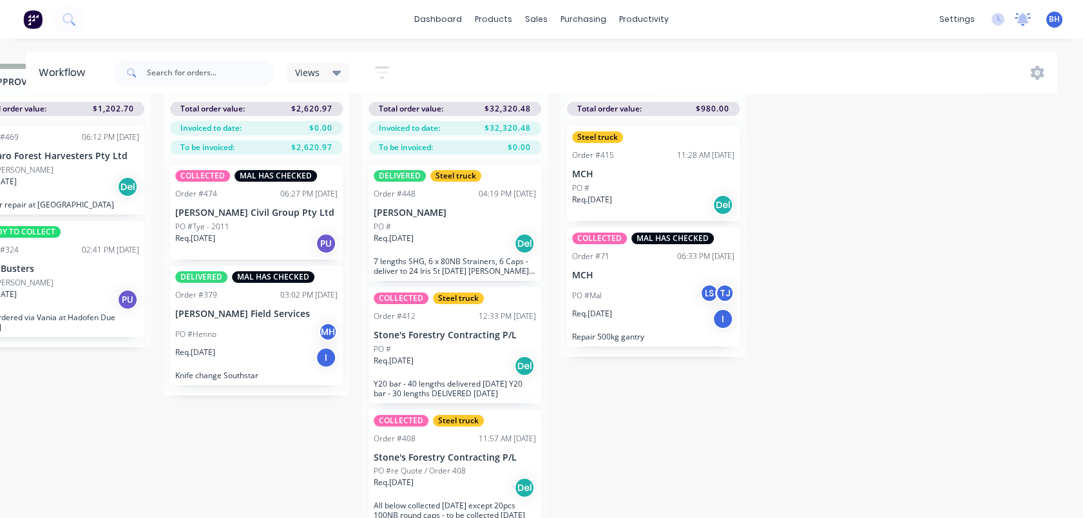
click at [1025, 18] on icon at bounding box center [1024, 18] width 12 height 10
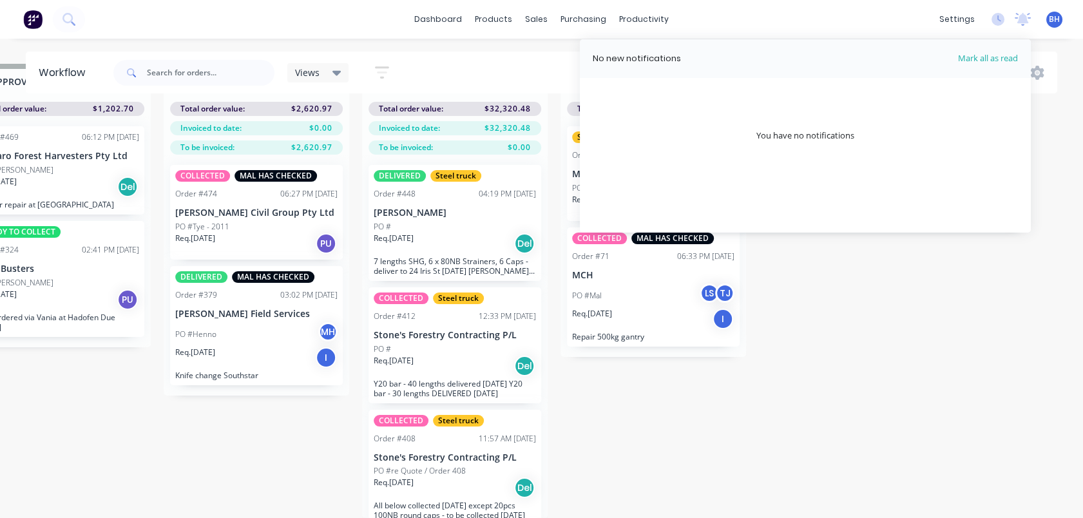
click at [950, 313] on div "QUOTES TO DO 1 Status colour #273444 hex #273444 Save Cancel Notifications Emai…" at bounding box center [10, 291] width 2150 height 454
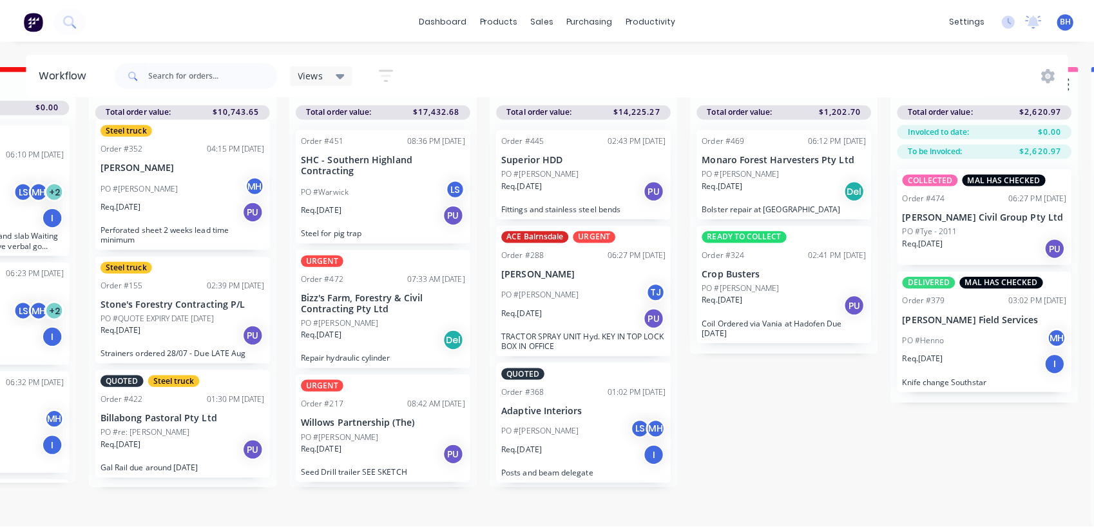
scroll to position [0, 337]
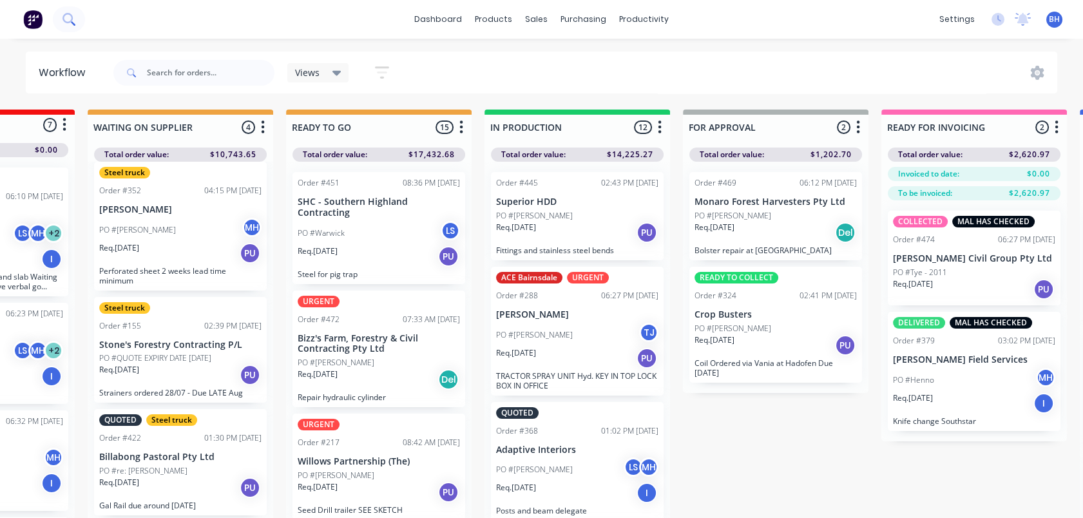
click at [68, 21] on icon at bounding box center [69, 19] width 12 height 12
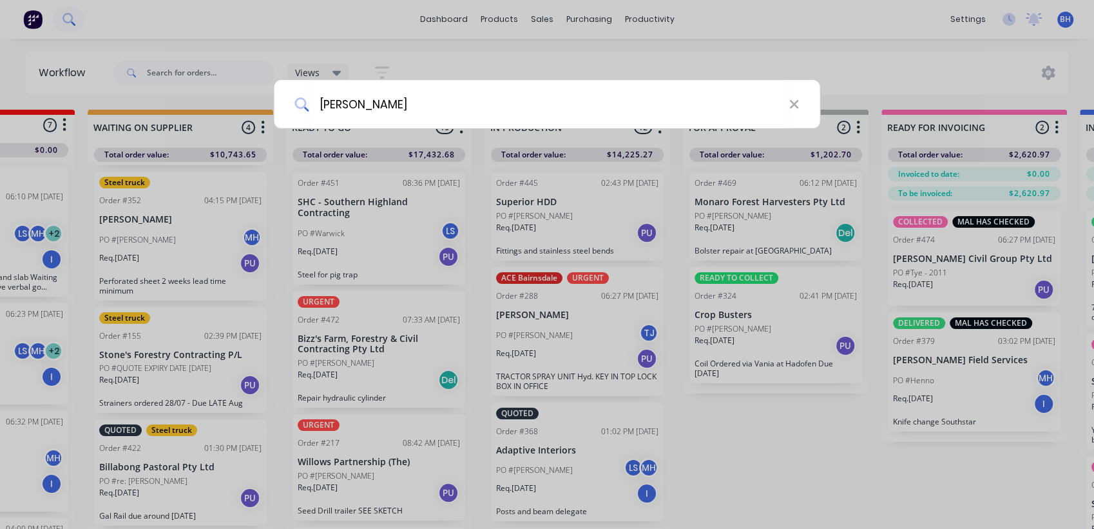
type input "[PERSON_NAME]"
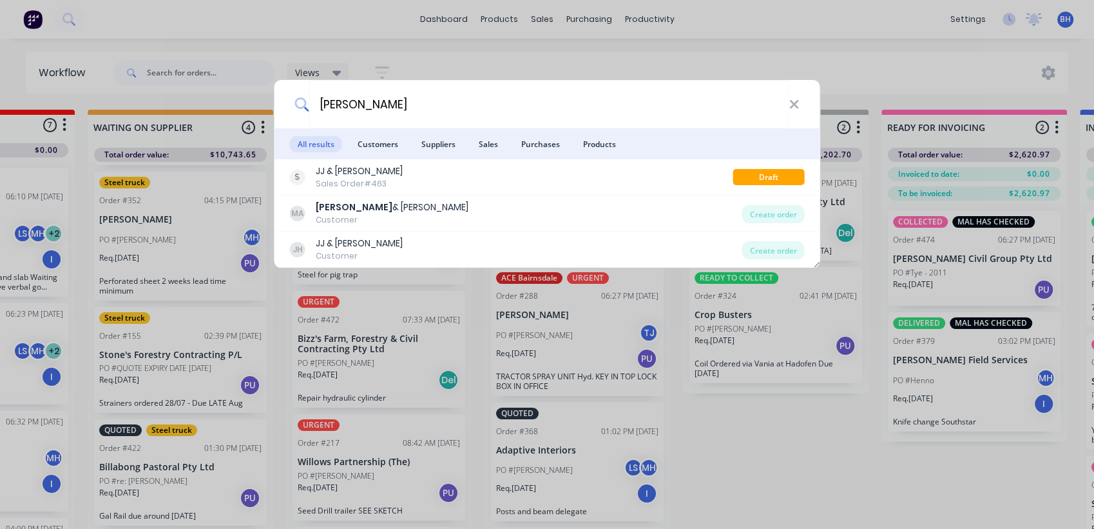
click at [492, 139] on span "Sales" at bounding box center [488, 144] width 35 height 16
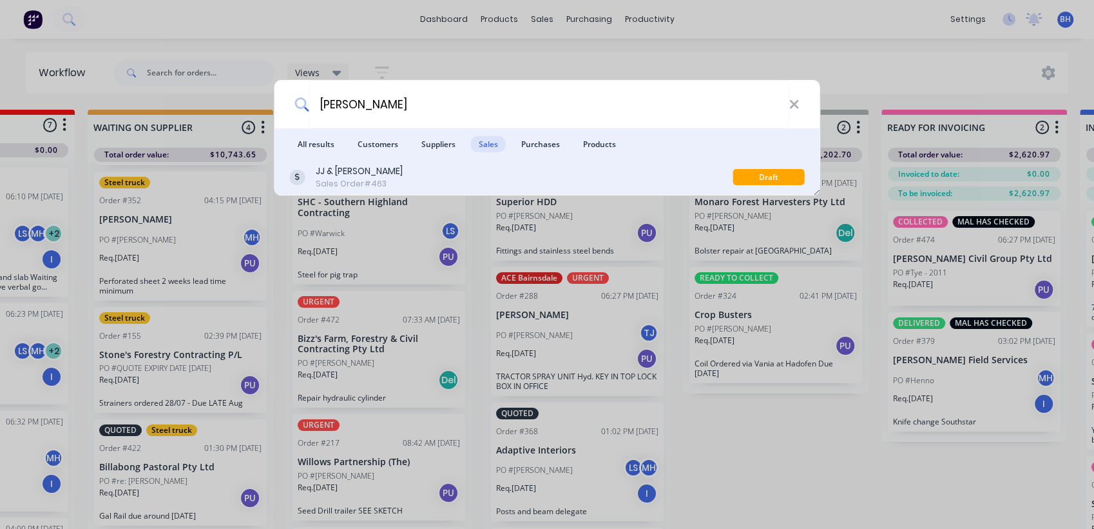
click at [398, 176] on div "JJ & [PERSON_NAME] Sales Order #463" at bounding box center [511, 176] width 443 height 25
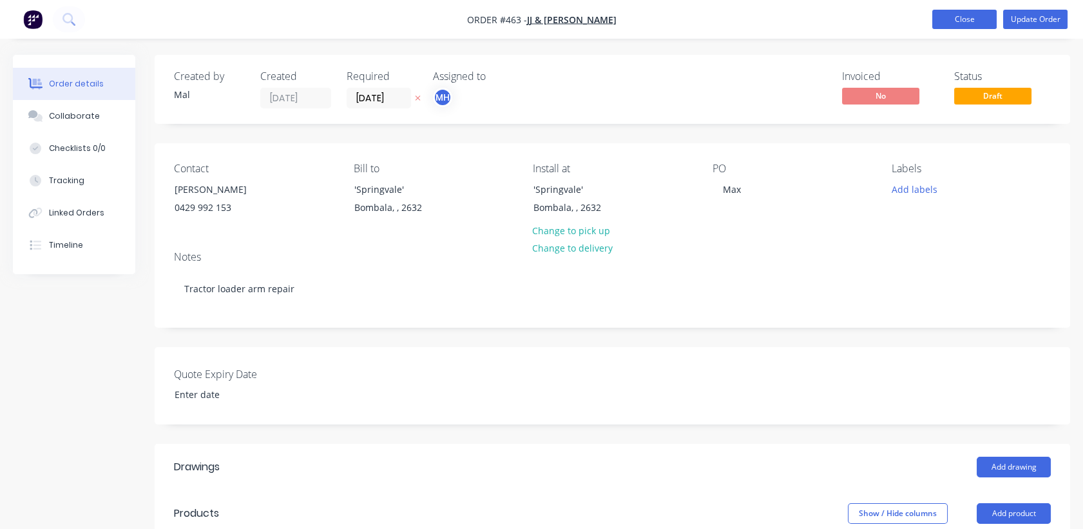
click at [964, 15] on button "Close" at bounding box center [965, 19] width 64 height 19
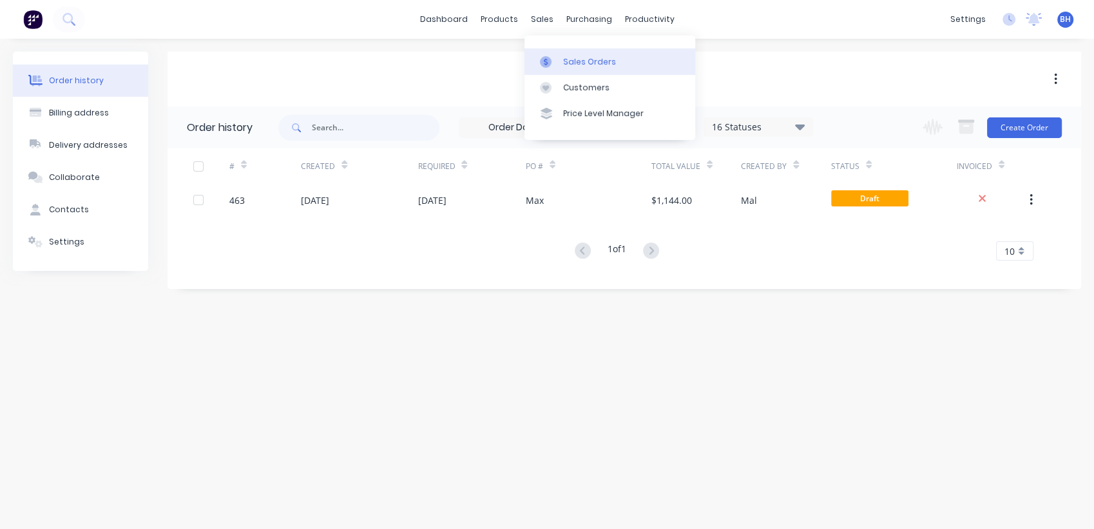
click at [568, 56] on div "Sales Orders" at bounding box center [589, 62] width 53 height 12
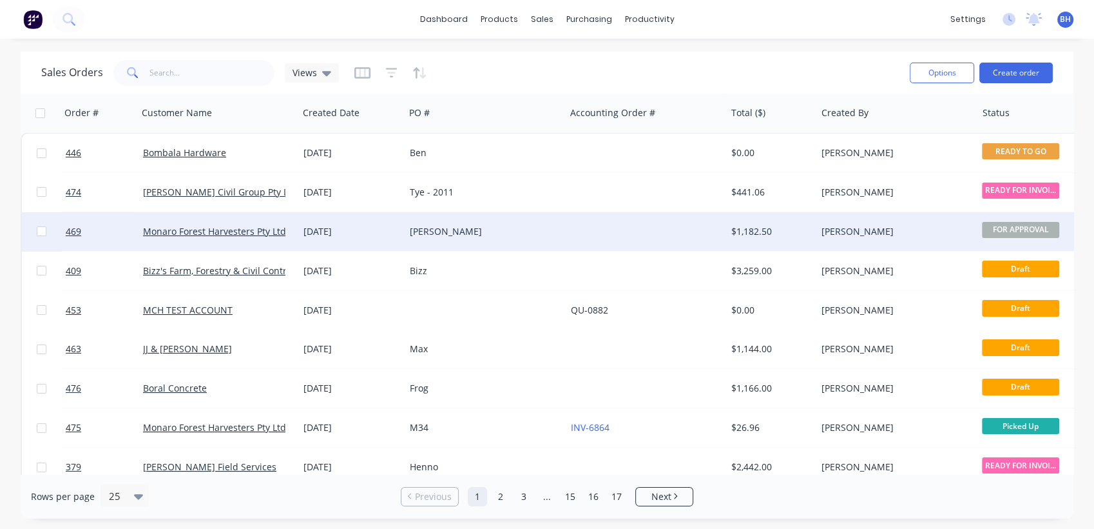
click at [609, 227] on div at bounding box center [646, 231] width 160 height 39
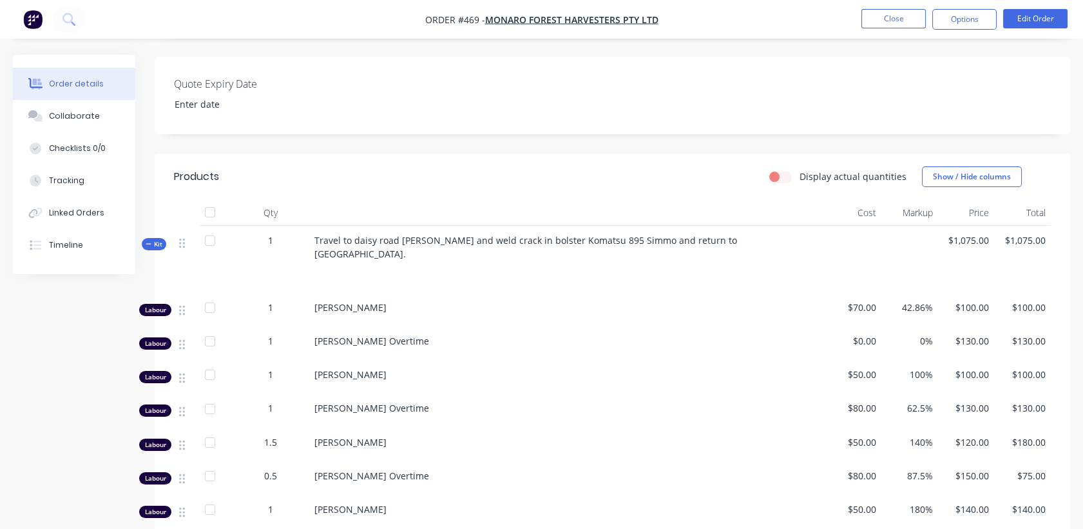
scroll to position [429, 0]
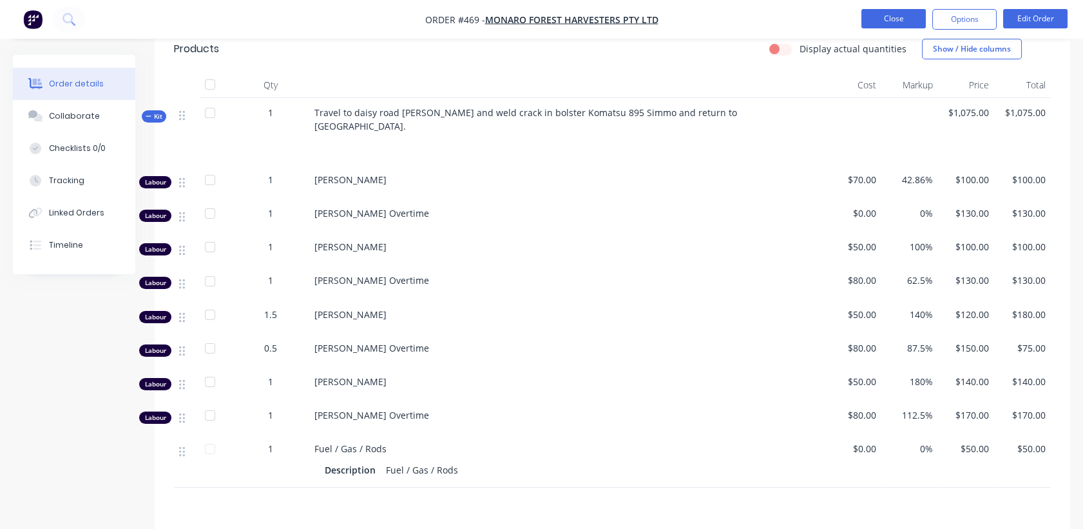
click at [884, 15] on button "Close" at bounding box center [894, 18] width 64 height 19
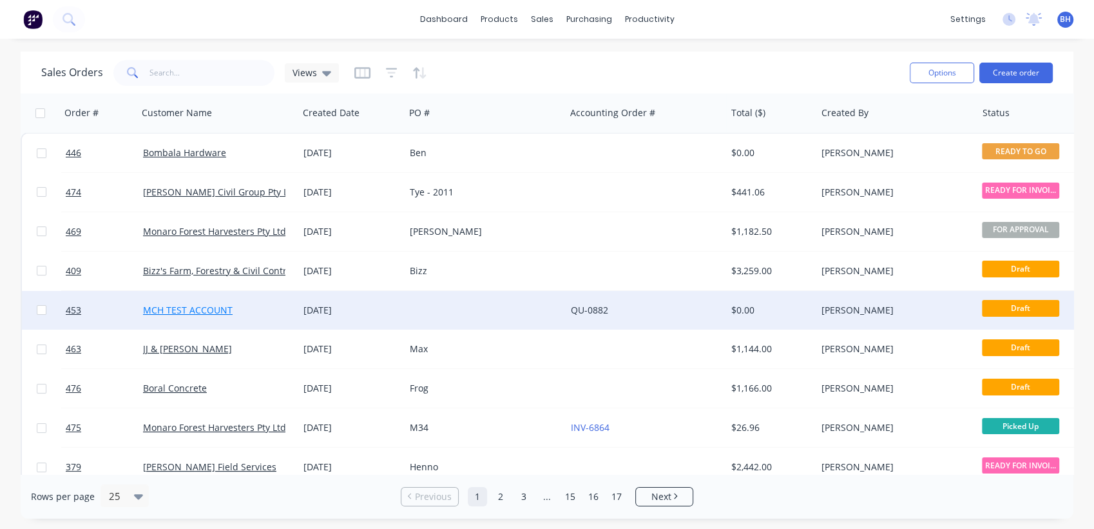
click at [206, 307] on link "MCH TEST ACCOUNT" at bounding box center [188, 310] width 90 height 12
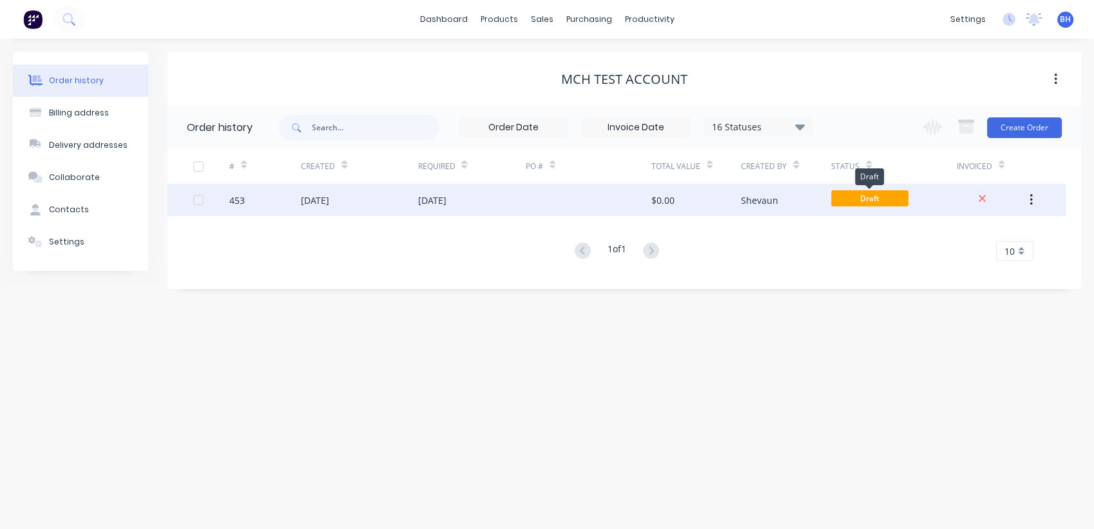
click at [846, 193] on span "Draft" at bounding box center [869, 198] width 77 height 16
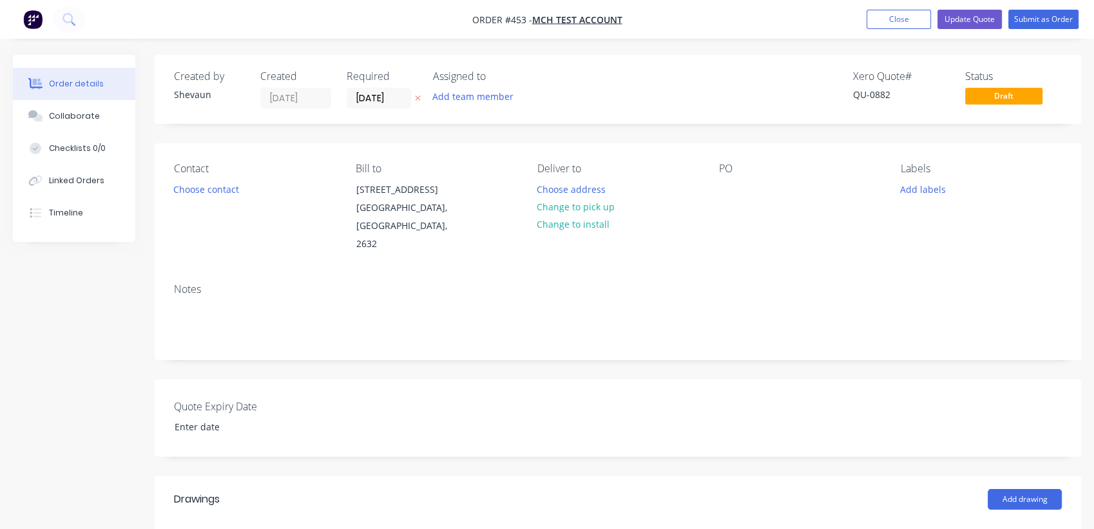
type input "$110.00"
type input "$135.00"
type input "$40.00"
type input "150"
type input "$100.00"
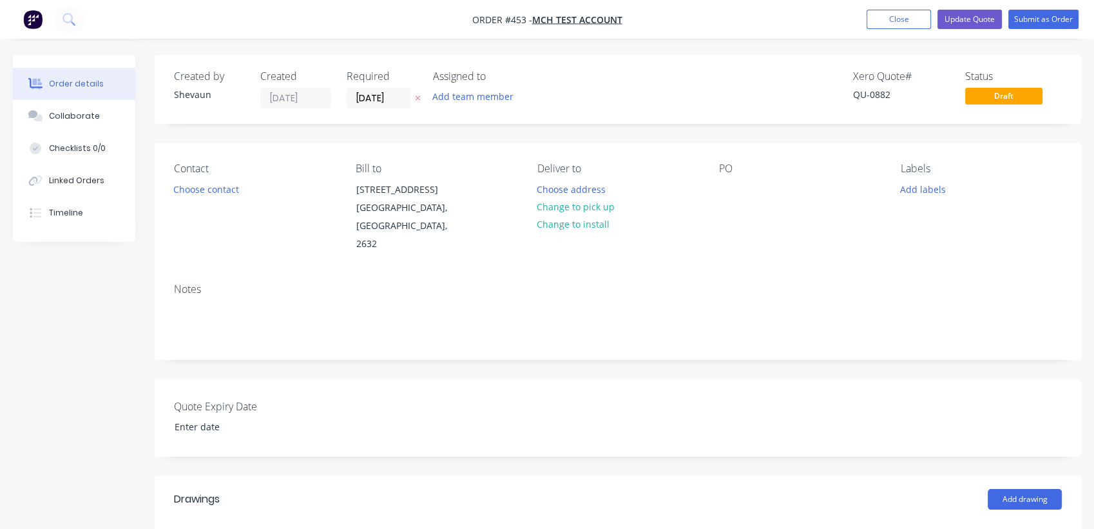
type input "$50.00"
type input "100"
type input "$100.00"
type input "$50.00"
type input "140"
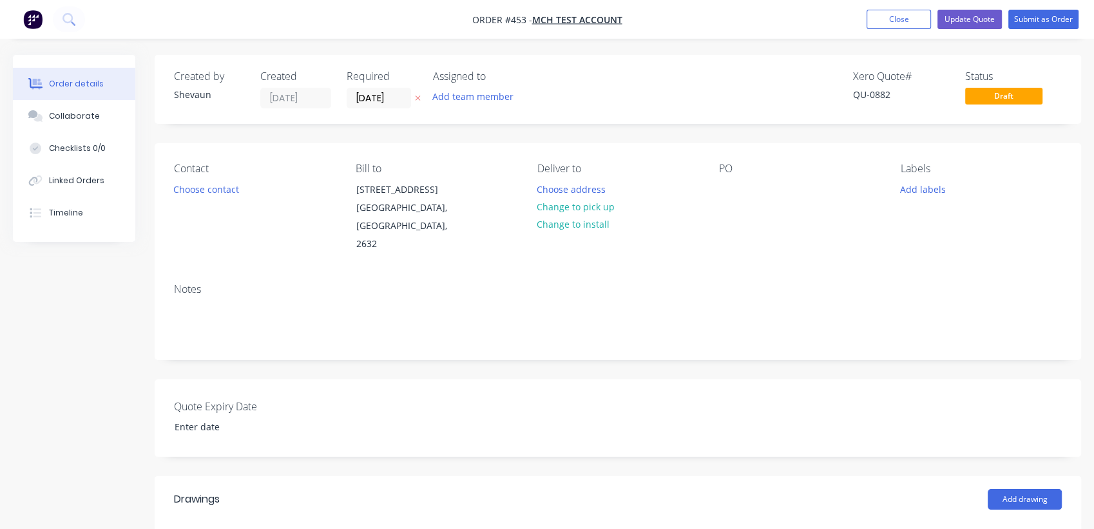
type input "$120.00"
type input "$50.00"
type input "180"
type input "$140.00"
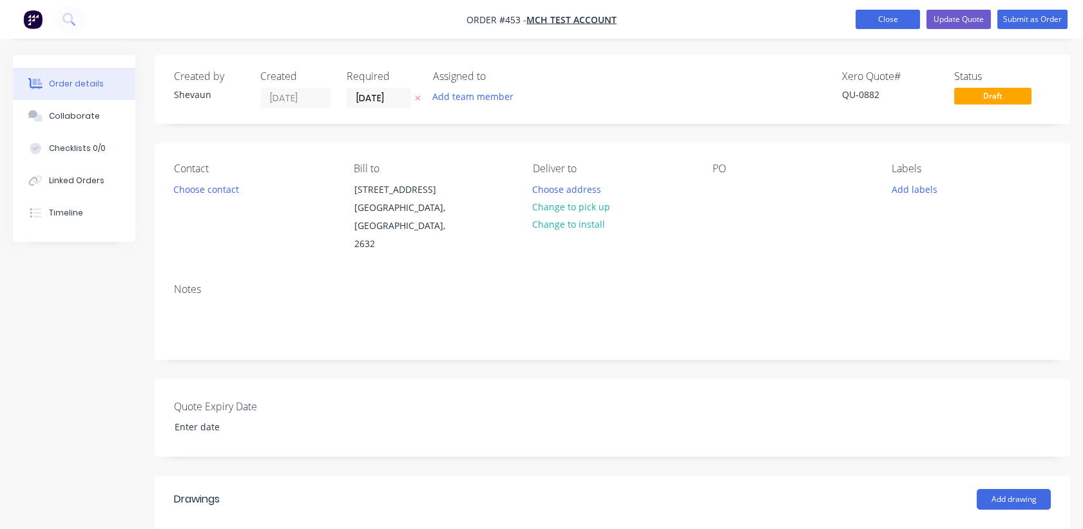
click at [878, 21] on button "Close" at bounding box center [888, 19] width 64 height 19
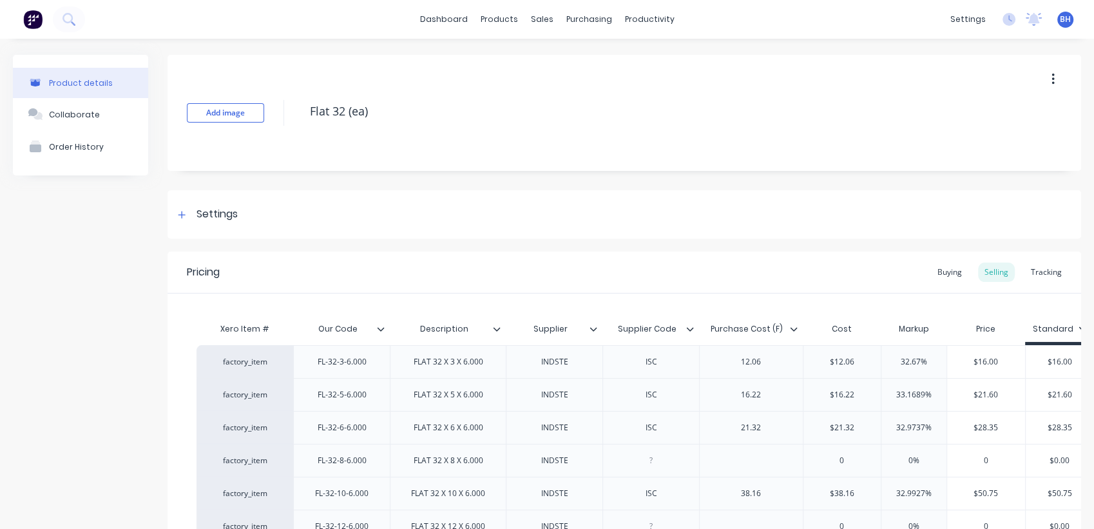
click at [1052, 78] on icon "button" at bounding box center [1053, 79] width 3 height 14
click at [971, 74] on div "Add image Flat 32 (ea) Duplicate Delete" at bounding box center [625, 113] width 914 height 116
